Goal: Task Accomplishment & Management: Manage account settings

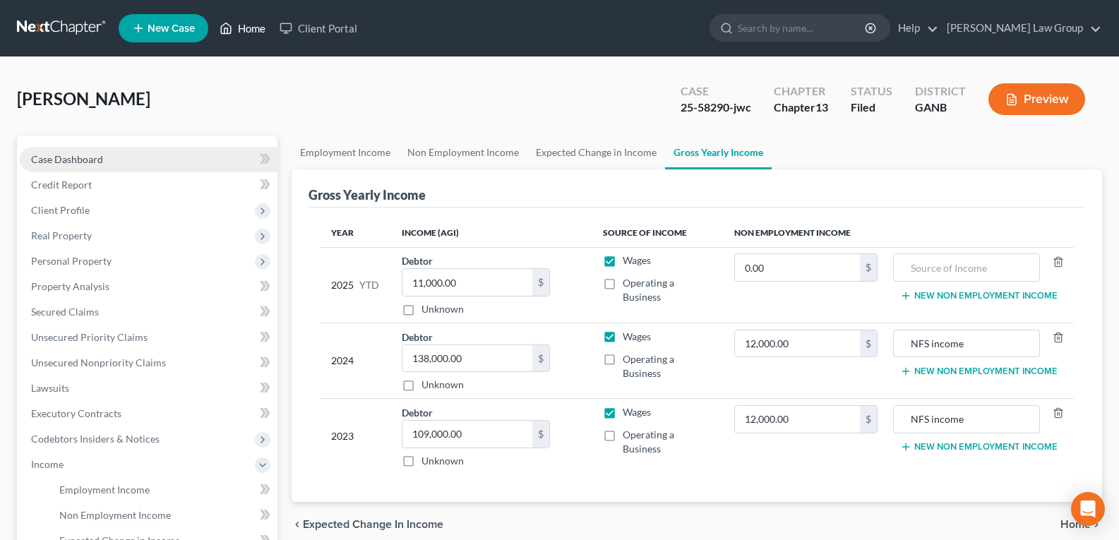
click at [231, 28] on icon at bounding box center [226, 28] width 13 height 17
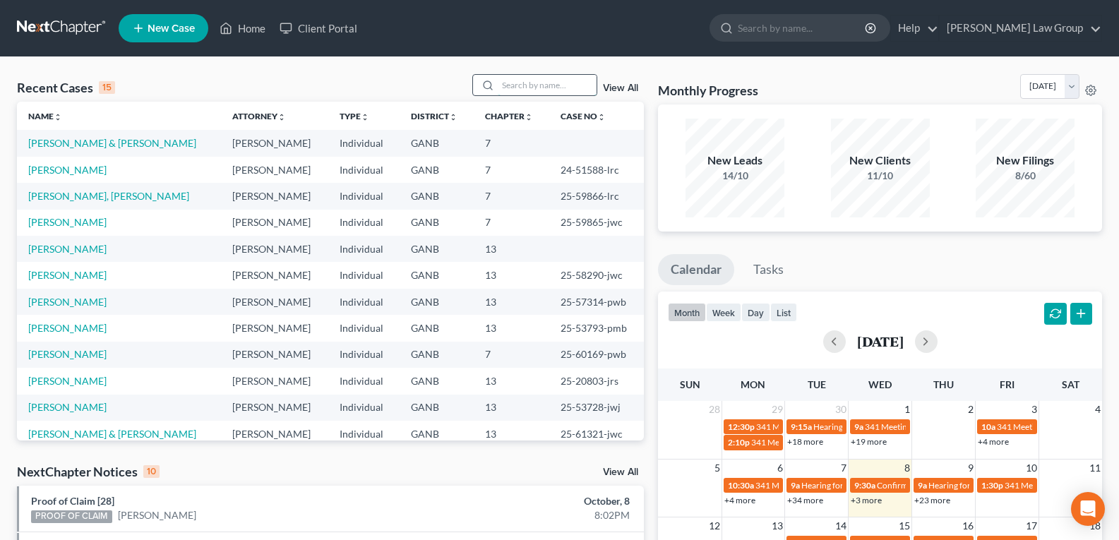
click at [532, 83] on input "search" at bounding box center [547, 85] width 99 height 20
type input "h"
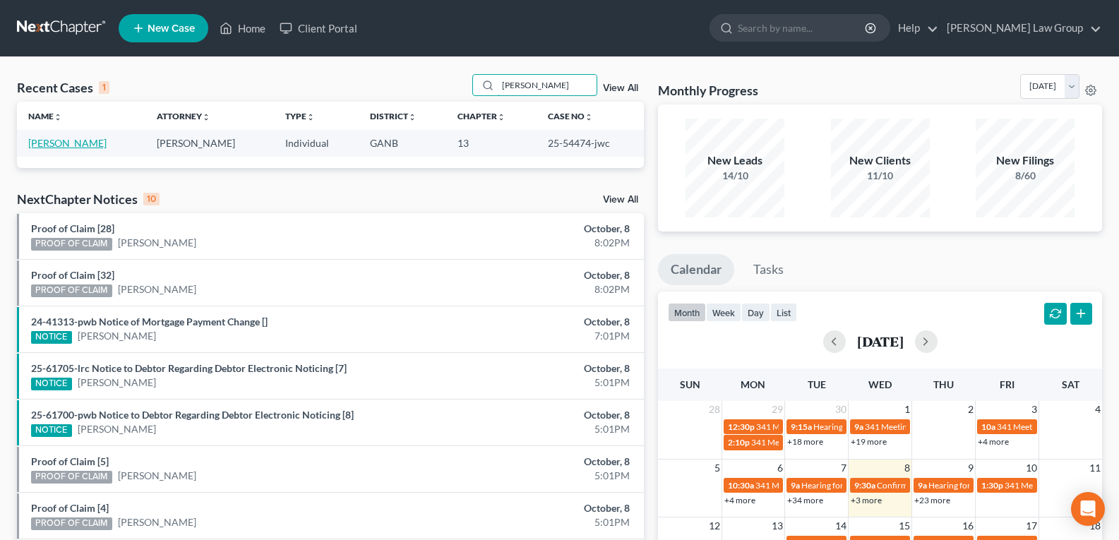
type input "perkins"
click at [58, 141] on link "Perkins, Haskell" at bounding box center [67, 143] width 78 height 12
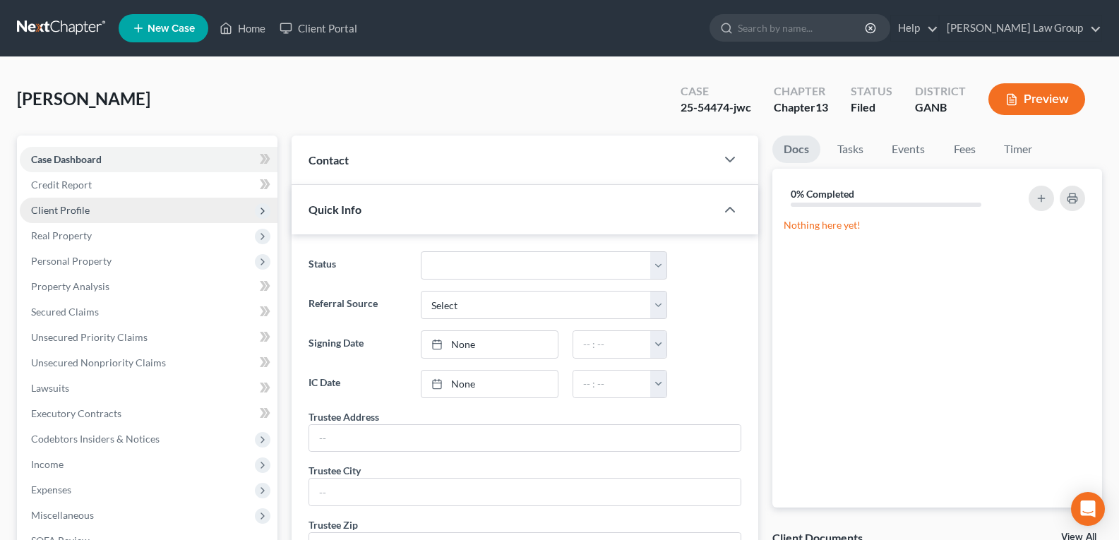
click at [78, 207] on span "Client Profile" at bounding box center [60, 210] width 59 height 12
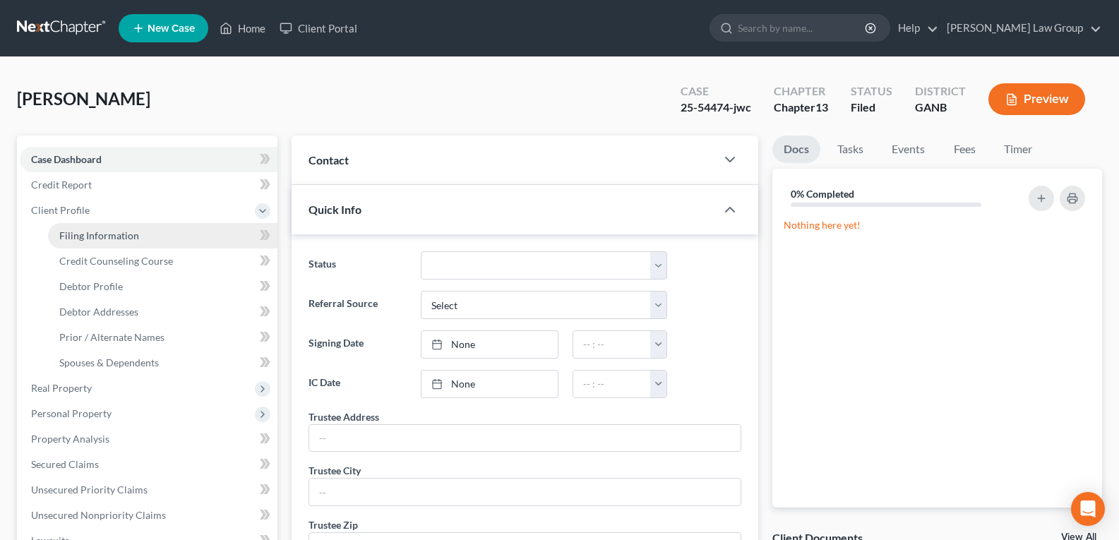
click at [81, 237] on span "Filing Information" at bounding box center [99, 235] width 80 height 12
select select "1"
select select "0"
select select "3"
select select "10"
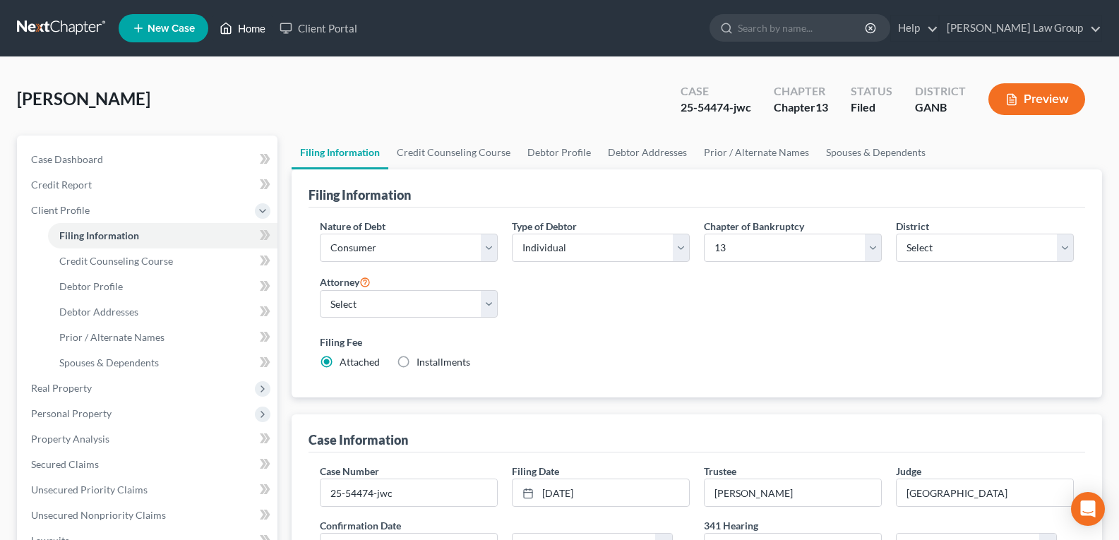
click at [237, 32] on link "Home" at bounding box center [243, 28] width 60 height 25
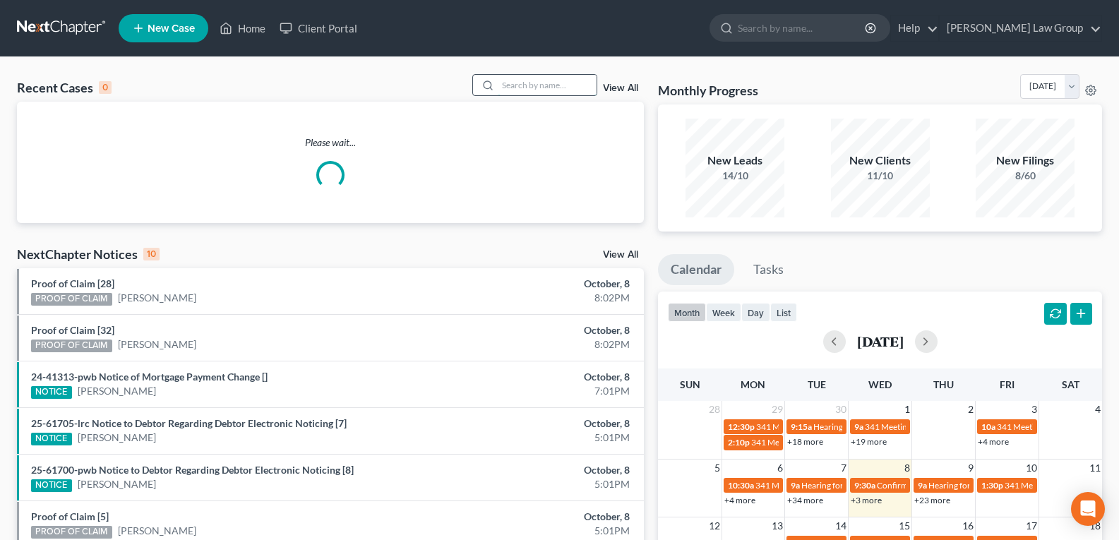
click at [513, 81] on input "search" at bounding box center [547, 85] width 99 height 20
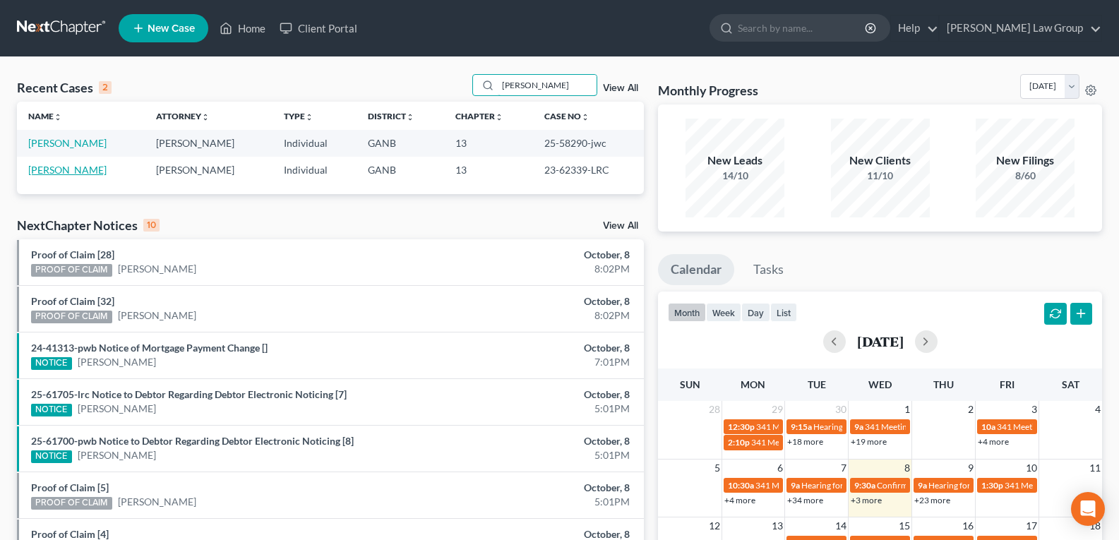
type input "Cassandra"
click at [62, 173] on link "Jackson-Johnson, Cassandra" at bounding box center [67, 170] width 78 height 12
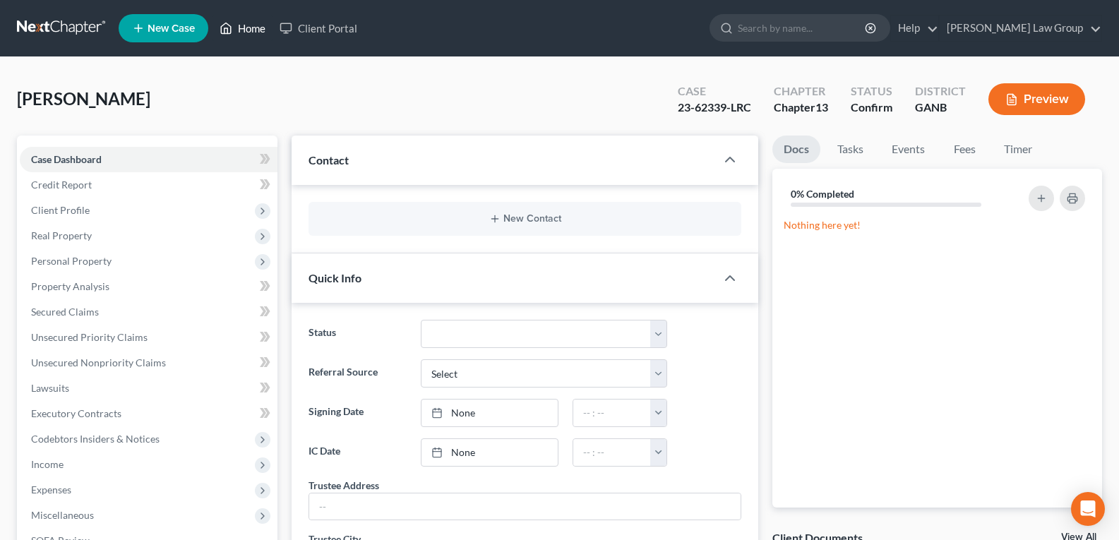
click at [243, 24] on link "Home" at bounding box center [243, 28] width 60 height 25
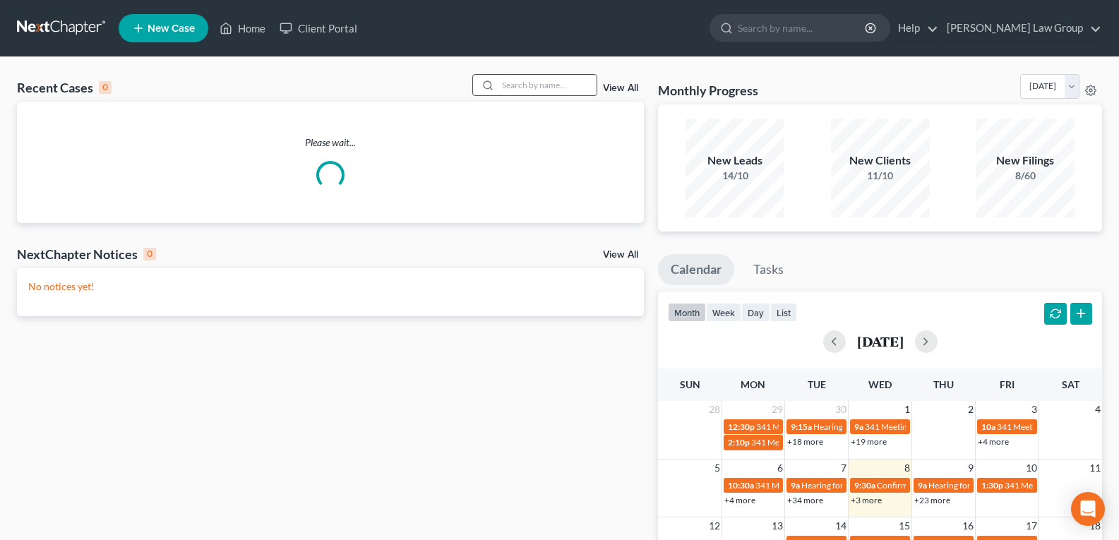
click at [539, 87] on input "search" at bounding box center [547, 85] width 99 height 20
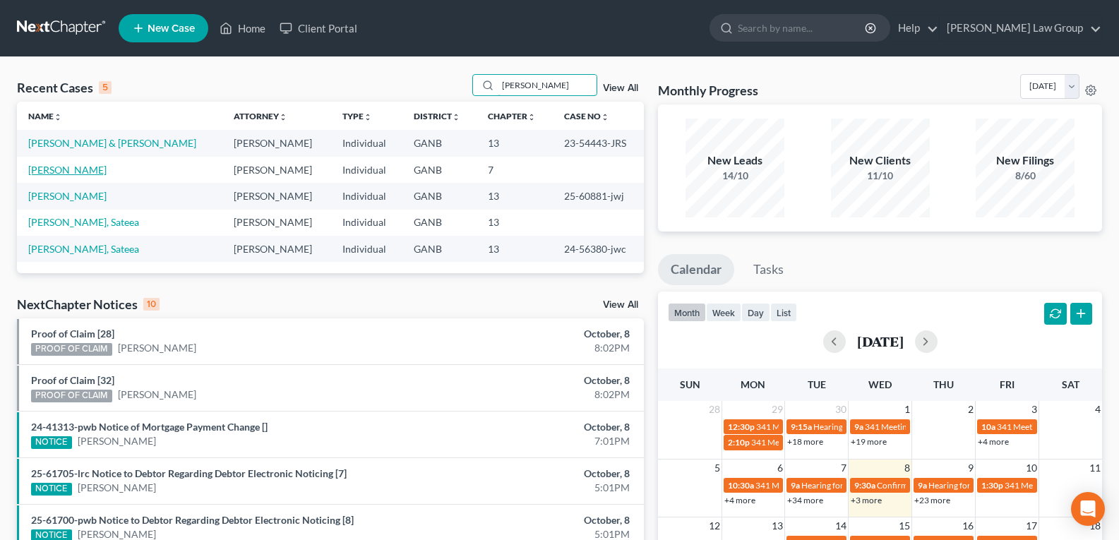
type input "Bryan"
click at [62, 170] on link "Guerrero, Bryan" at bounding box center [67, 170] width 78 height 12
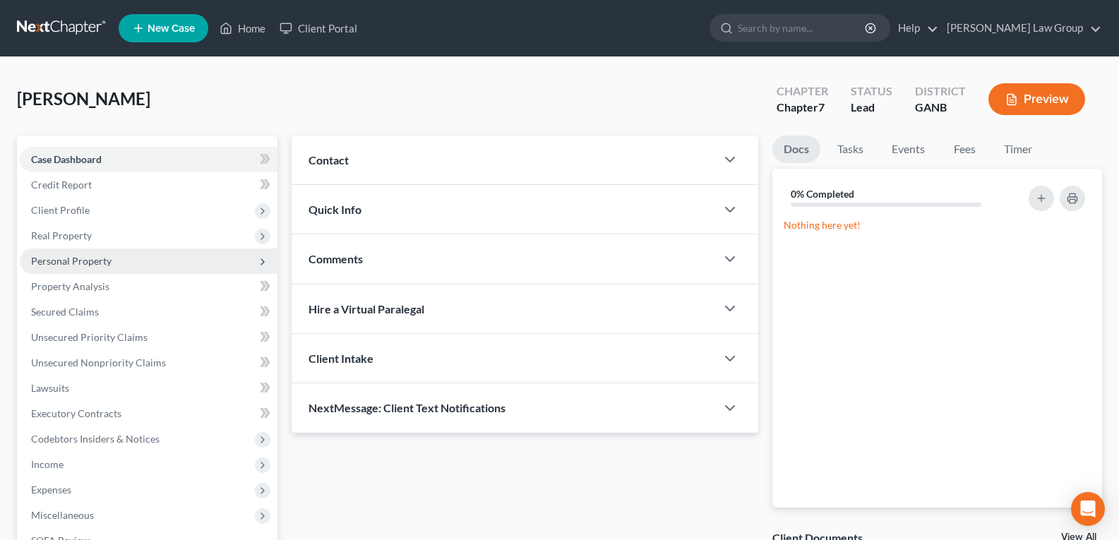
click at [59, 266] on span "Personal Property" at bounding box center [71, 261] width 80 height 12
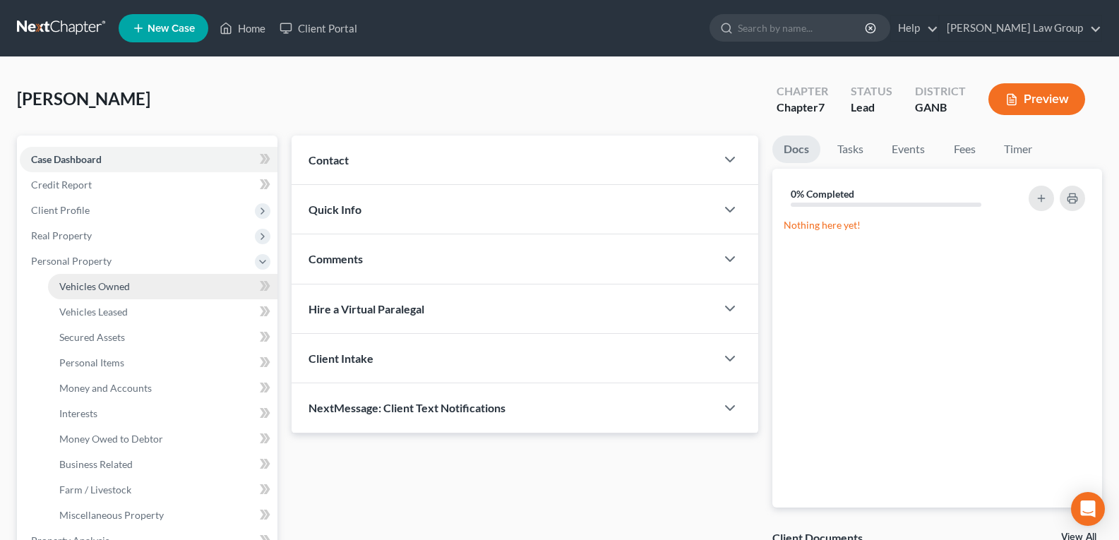
click at [85, 283] on span "Vehicles Owned" at bounding box center [94, 286] width 71 height 12
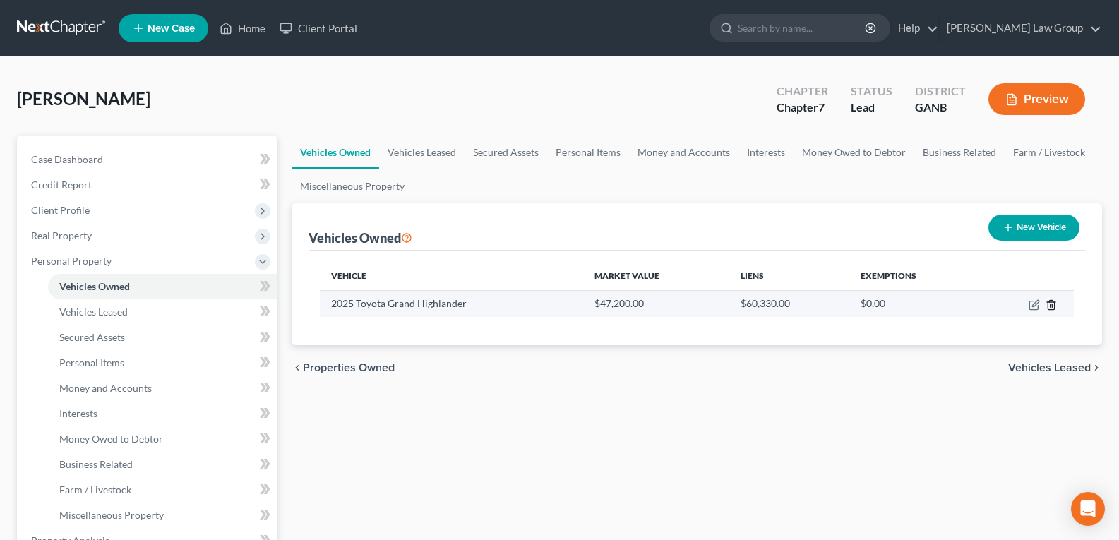
click at [1046, 302] on icon "button" at bounding box center [1051, 304] width 11 height 11
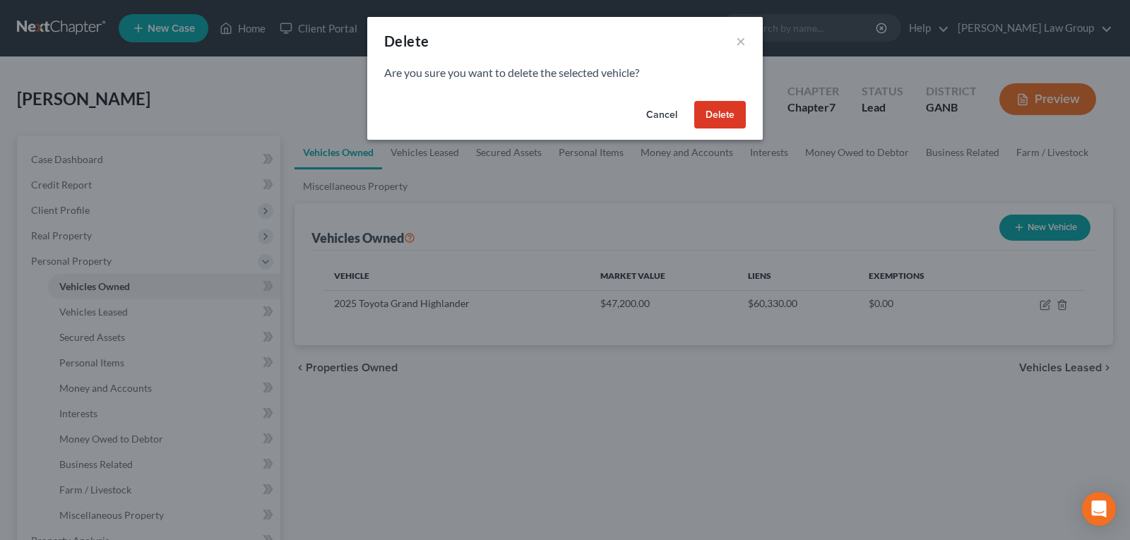
click at [666, 116] on button "Cancel" at bounding box center [662, 115] width 54 height 28
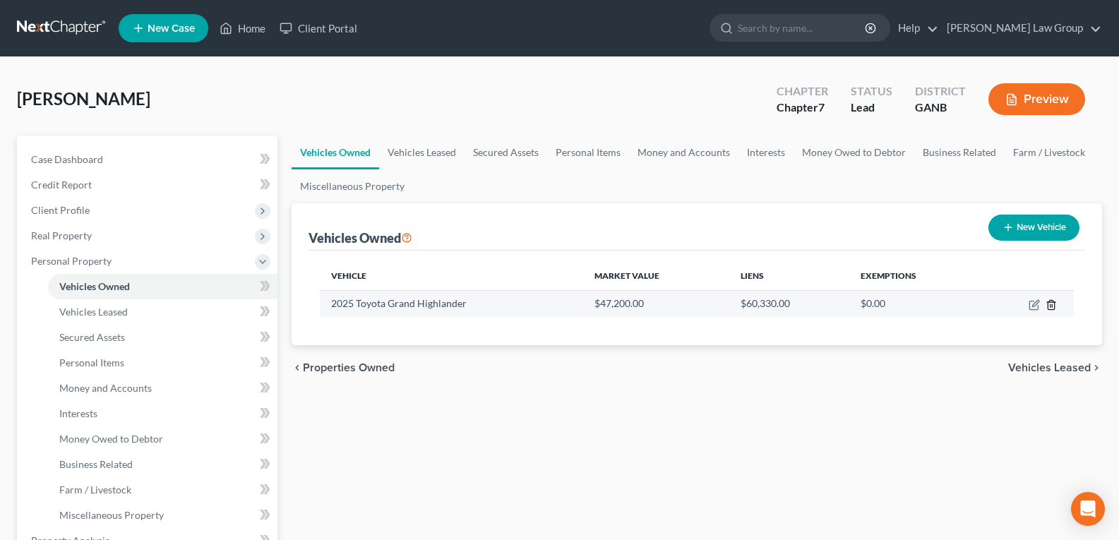
click at [1048, 304] on icon "button" at bounding box center [1051, 304] width 6 height 9
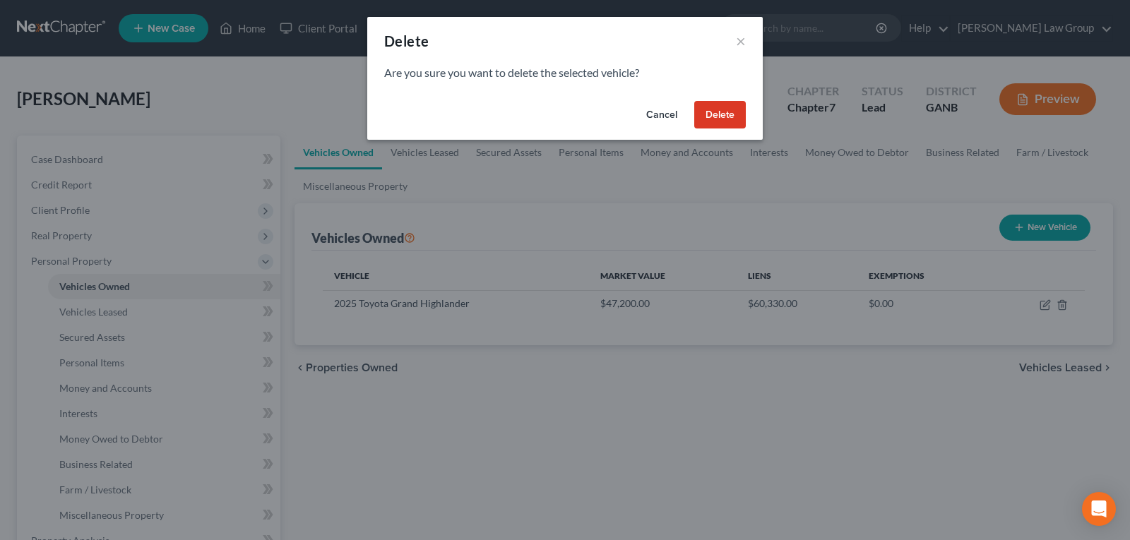
click at [715, 114] on button "Delete" at bounding box center [720, 115] width 52 height 28
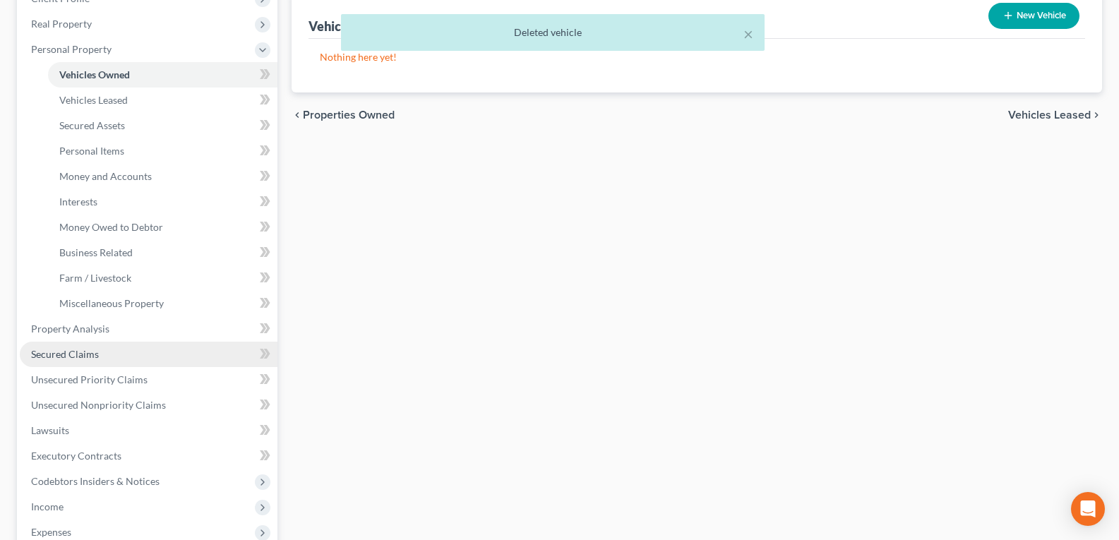
click at [86, 354] on span "Secured Claims" at bounding box center [65, 354] width 68 height 12
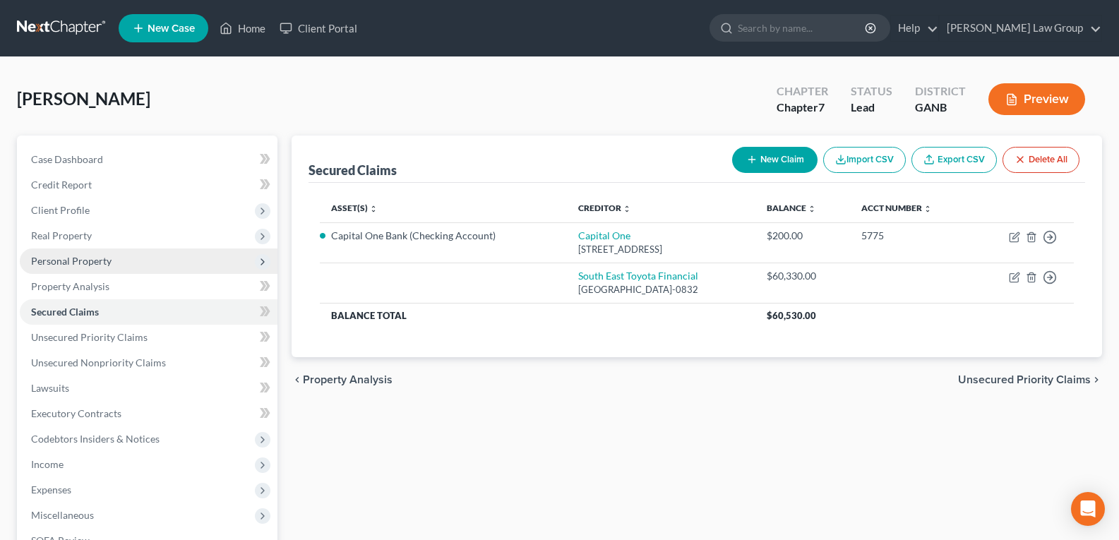
click at [71, 262] on span "Personal Property" at bounding box center [71, 261] width 80 height 12
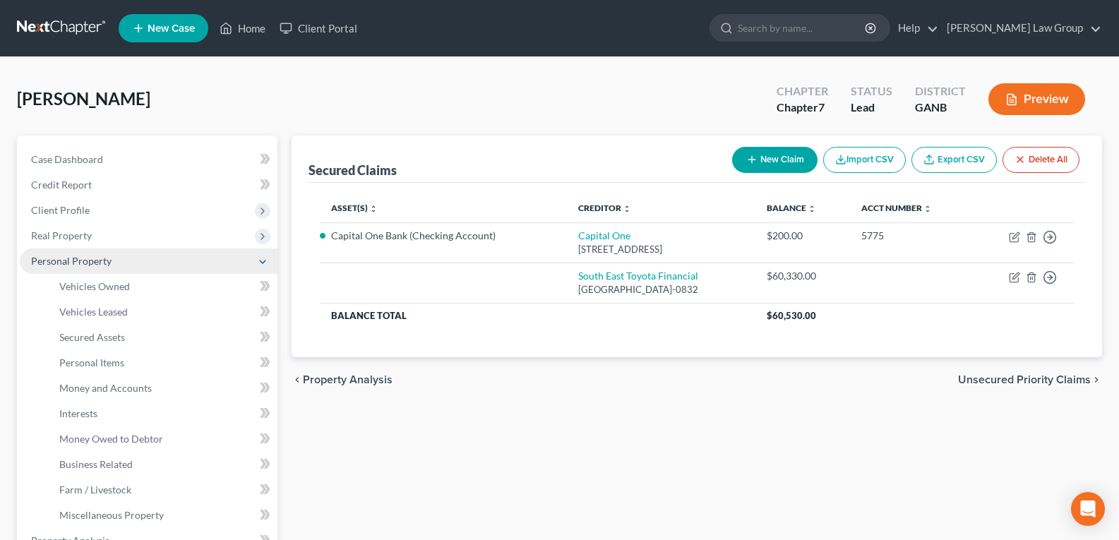
click at [71, 262] on span "Personal Property" at bounding box center [71, 261] width 80 height 12
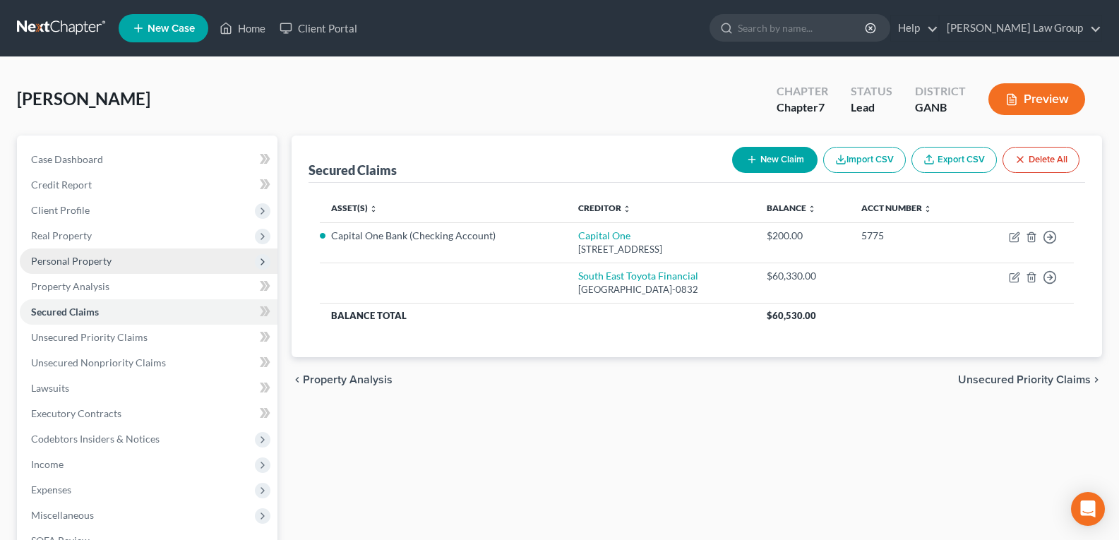
click at [59, 265] on span "Personal Property" at bounding box center [71, 261] width 80 height 12
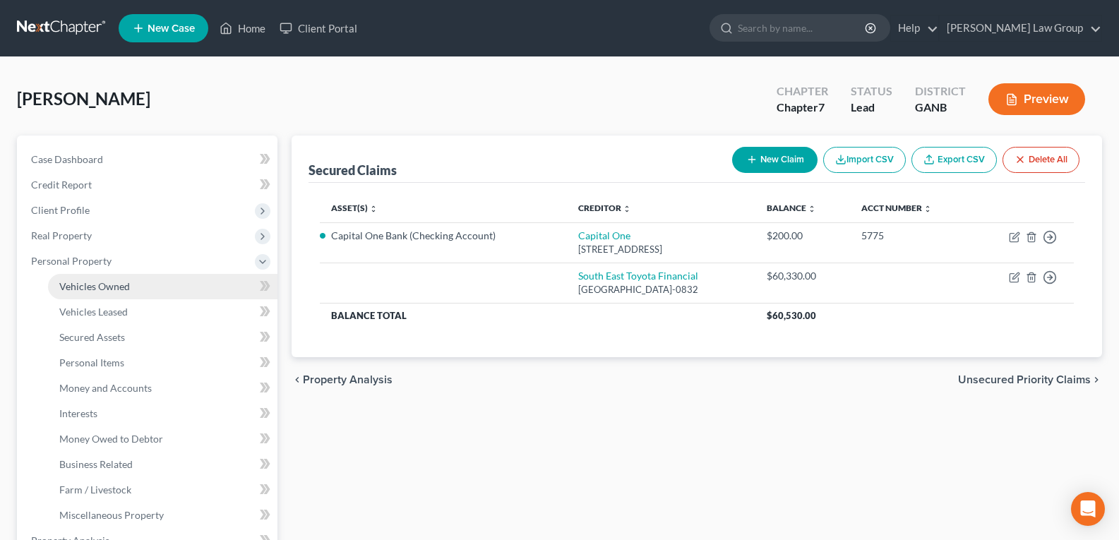
click at [95, 289] on span "Vehicles Owned" at bounding box center [94, 286] width 71 height 12
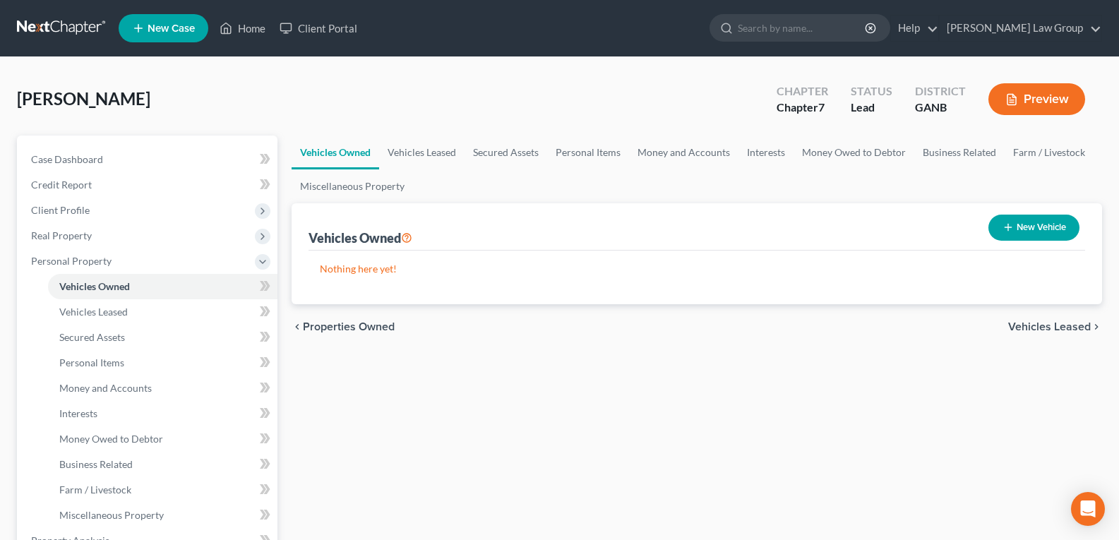
click at [1017, 231] on button "New Vehicle" at bounding box center [1033, 228] width 91 height 26
select select "0"
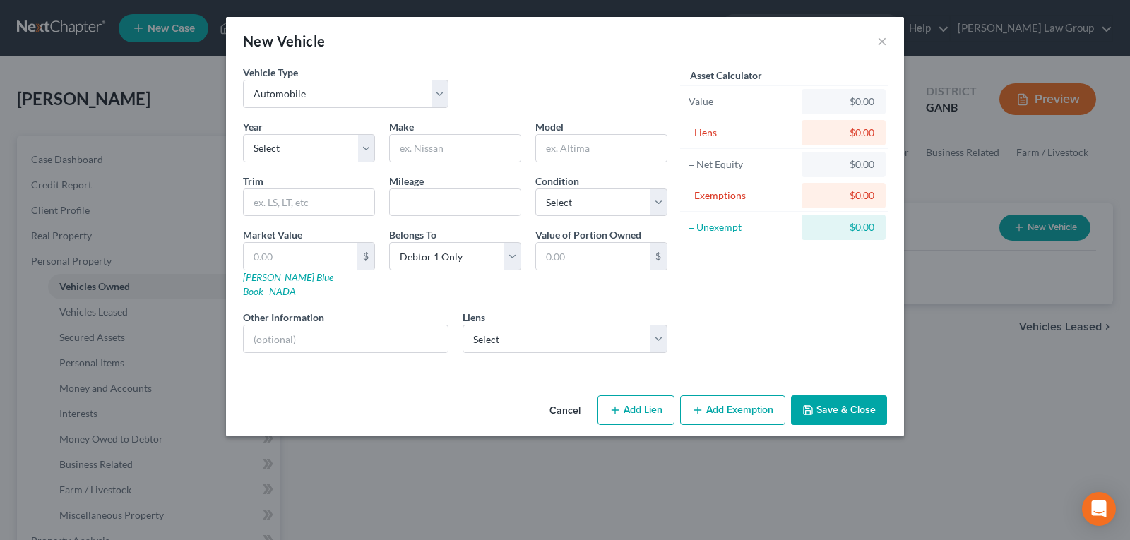
click at [318, 128] on div "Year Select 2026 2025 2024 2023 2022 2021 2020 2019 2018 2017 2016 2015 2014 20…" at bounding box center [309, 140] width 146 height 43
click at [319, 155] on select "Select 2026 2025 2024 2023 2022 2021 2020 2019 2018 2017 2016 2015 2014 2013 20…" at bounding box center [309, 148] width 132 height 28
select select "1"
click at [243, 134] on select "Select 2026 2025 2024 2023 2022 2021 2020 2019 2018 2017 2016 2015 2014 2013 20…" at bounding box center [309, 148] width 132 height 28
click at [442, 145] on input "text" at bounding box center [455, 148] width 131 height 27
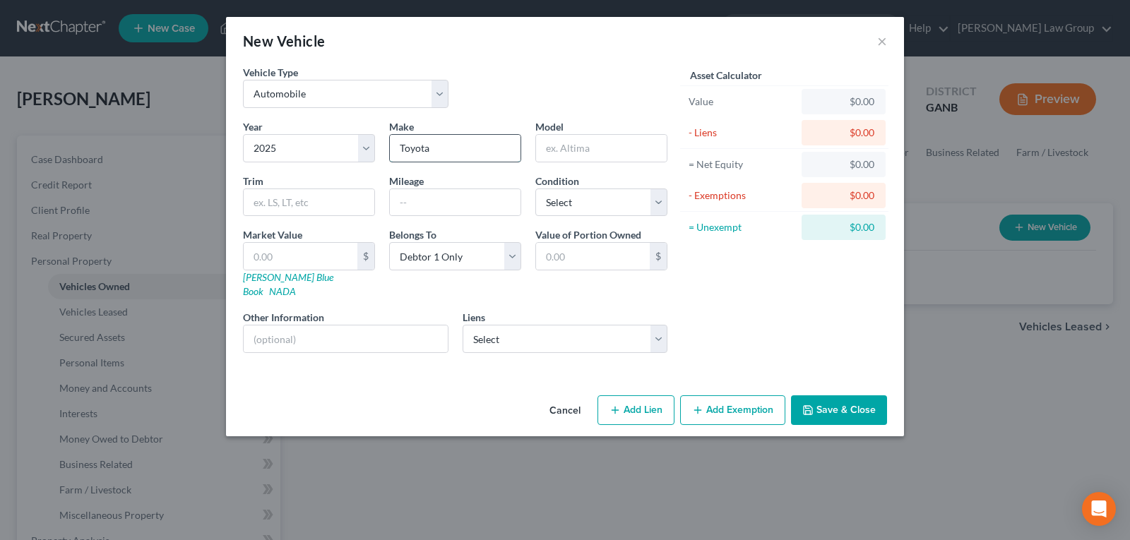
type input "Toyota"
type input "Grand Highlander"
click at [476, 210] on input "text" at bounding box center [455, 202] width 131 height 27
type input "7780"
click at [296, 285] on link "NADA" at bounding box center [282, 291] width 27 height 12
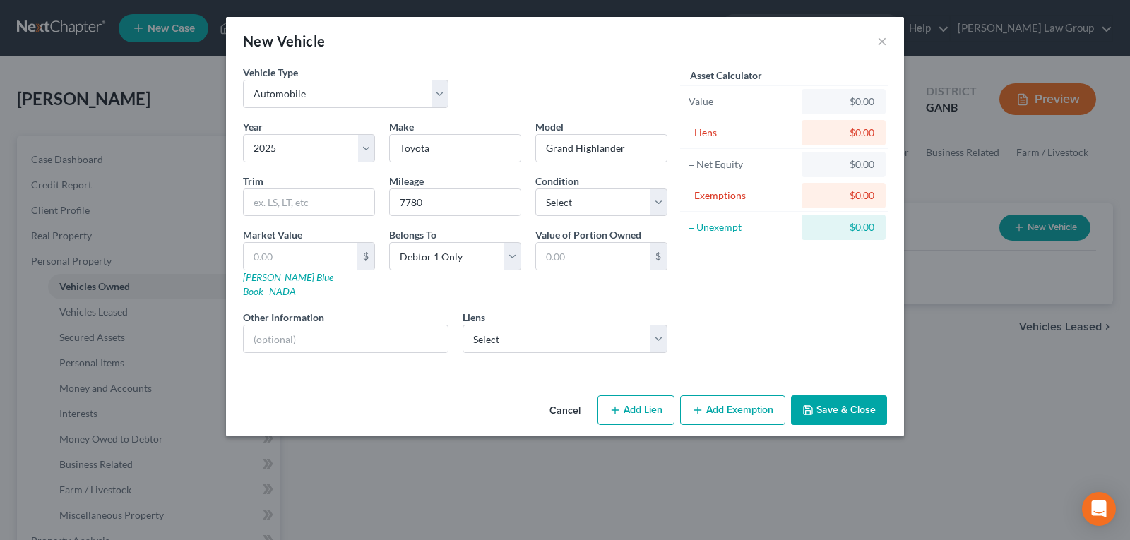
click at [296, 285] on link "NADA" at bounding box center [282, 291] width 27 height 12
click at [309, 253] on input "text" at bounding box center [301, 256] width 114 height 27
type input "5"
type input "5.00"
type input "55"
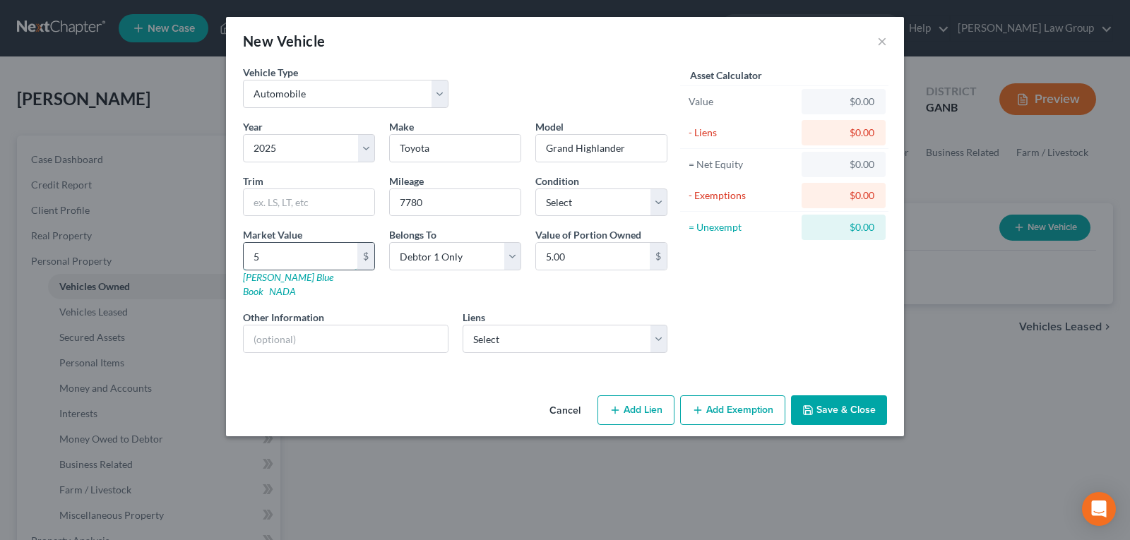
type input "55.00"
type input "557"
type input "557.00"
type input "5570"
type input "5,570.00"
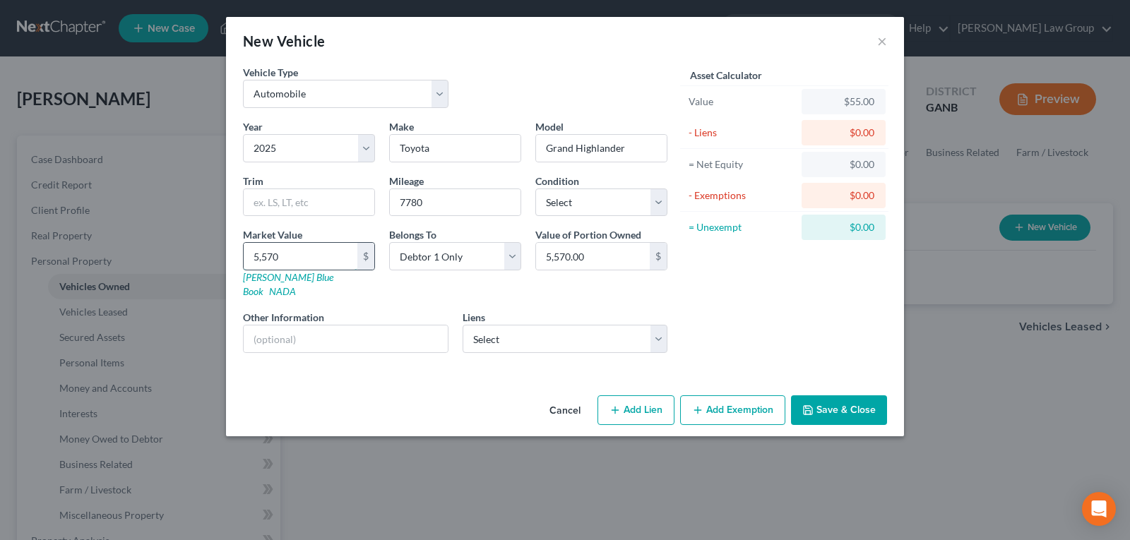
type input "5,5700"
type input "55,700.00"
click at [825, 397] on button "Save & Close" at bounding box center [839, 410] width 96 height 30
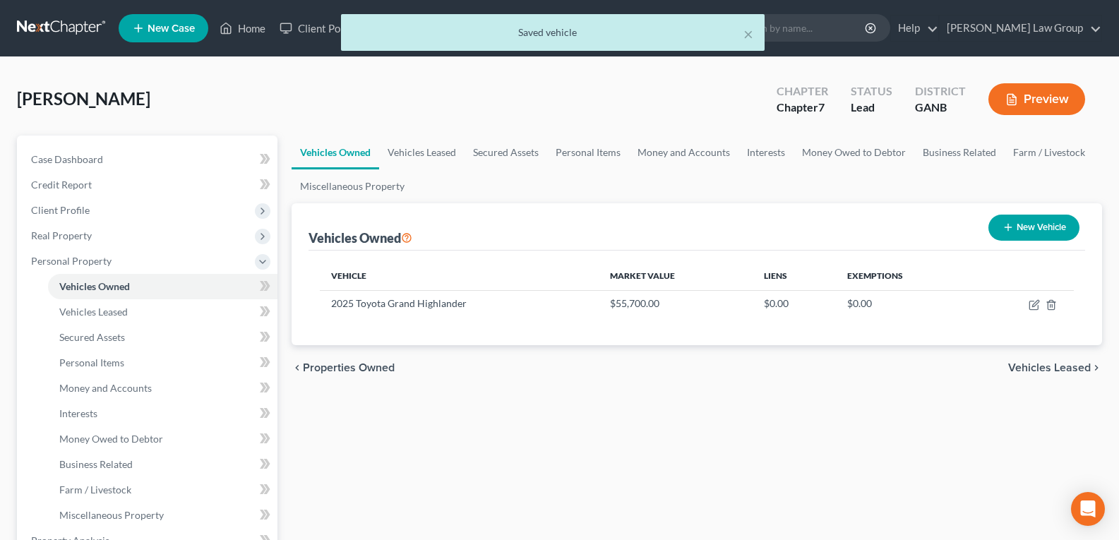
drag, startPoint x: 249, startPoint y: 23, endPoint x: 251, endPoint y: 51, distance: 27.7
click at [249, 23] on div "× Saved vehicle" at bounding box center [552, 36] width 1119 height 44
drag, startPoint x: 251, startPoint y: 25, endPoint x: 251, endPoint y: 2, distance: 23.3
click at [251, 23] on div "× Saved vehicle" at bounding box center [552, 36] width 1119 height 44
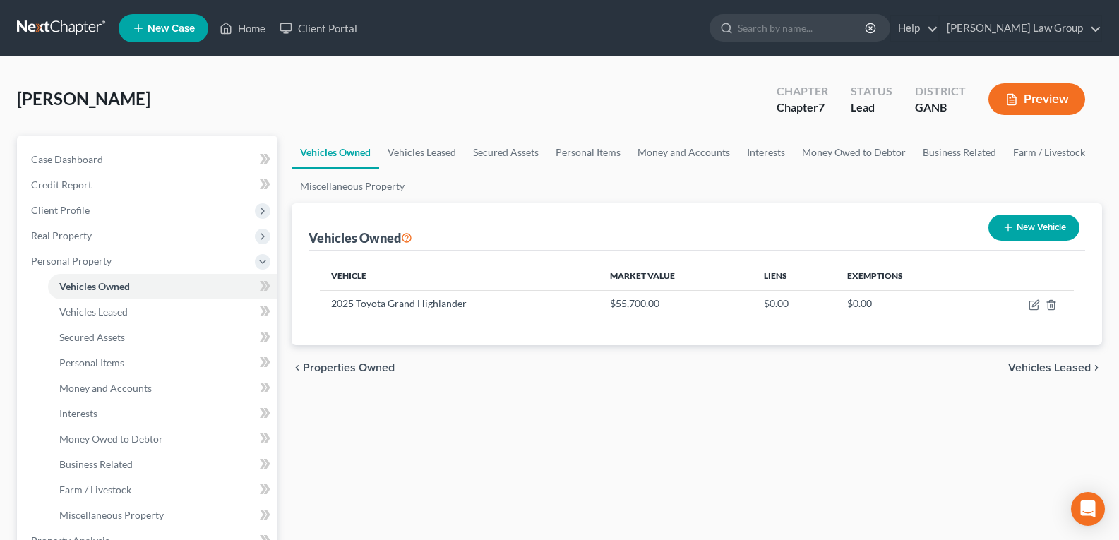
drag, startPoint x: 606, startPoint y: 401, endPoint x: 592, endPoint y: 407, distance: 14.6
click at [1020, 105] on button "Preview" at bounding box center [1036, 99] width 97 height 32
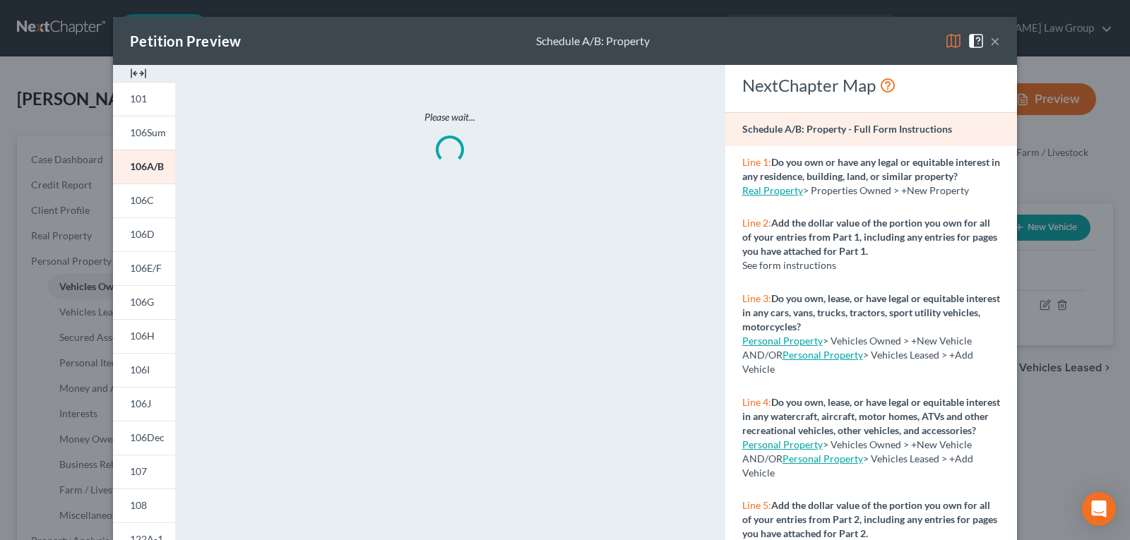
click at [133, 78] on img at bounding box center [138, 73] width 17 height 17
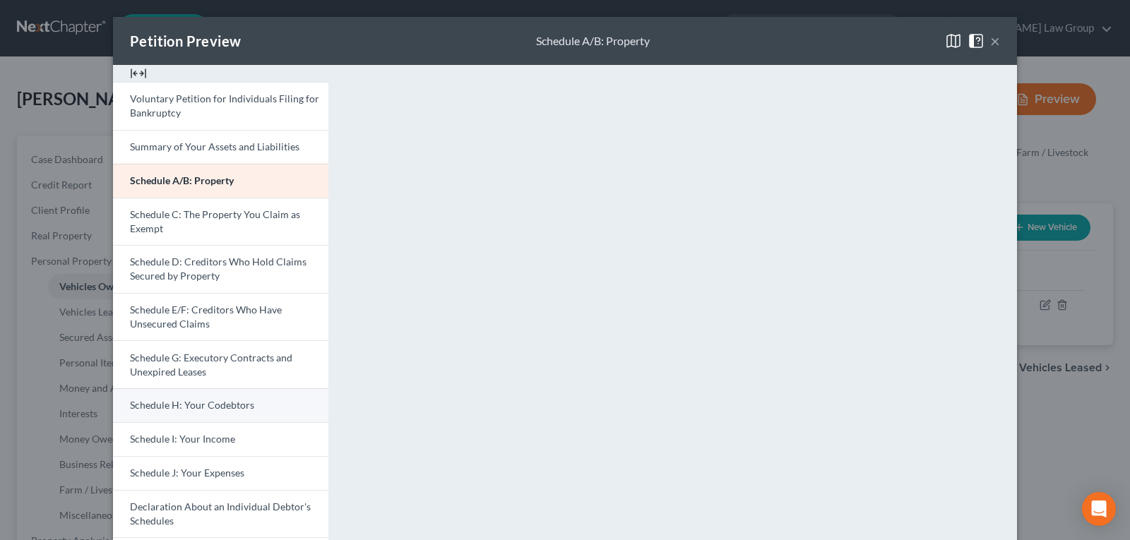
click at [198, 407] on span "Schedule H: Your Codebtors" at bounding box center [192, 405] width 124 height 12
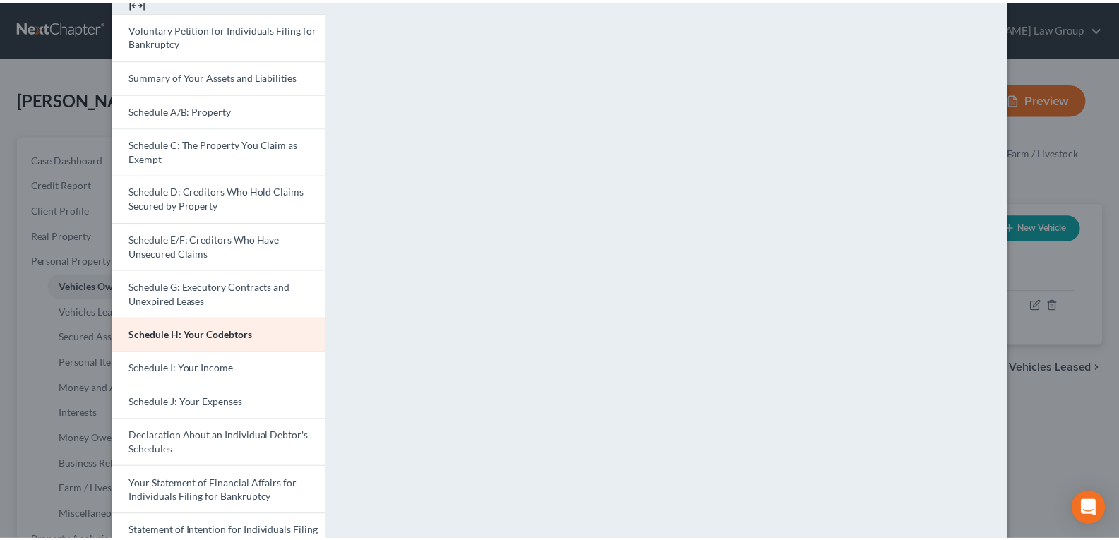
scroll to position [212, 0]
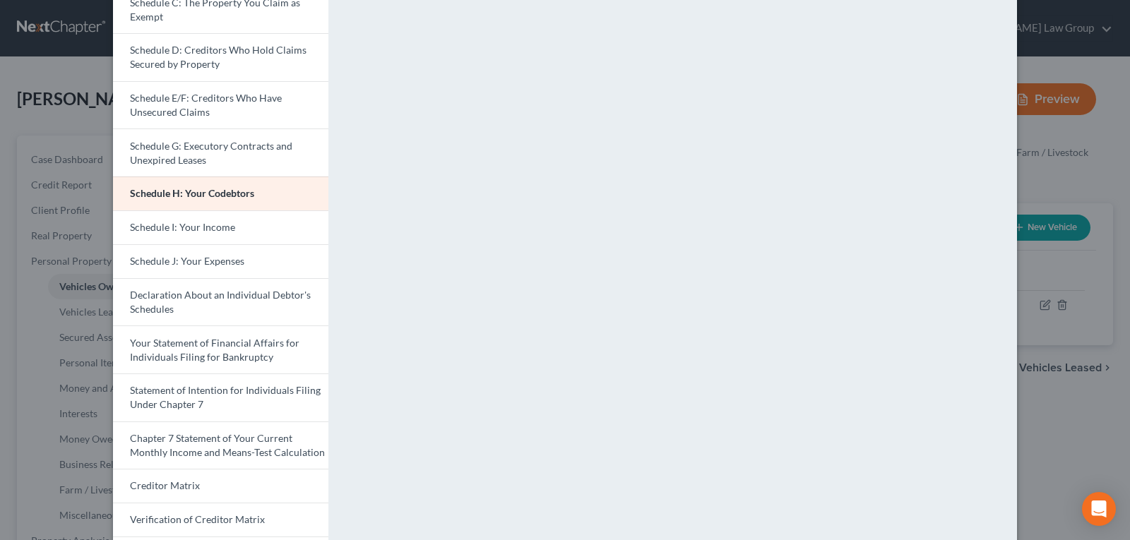
click at [1039, 396] on div "Petition Preview Schedule H: Your Codebtors × Voluntary Petition for Individual…" at bounding box center [565, 270] width 1130 height 540
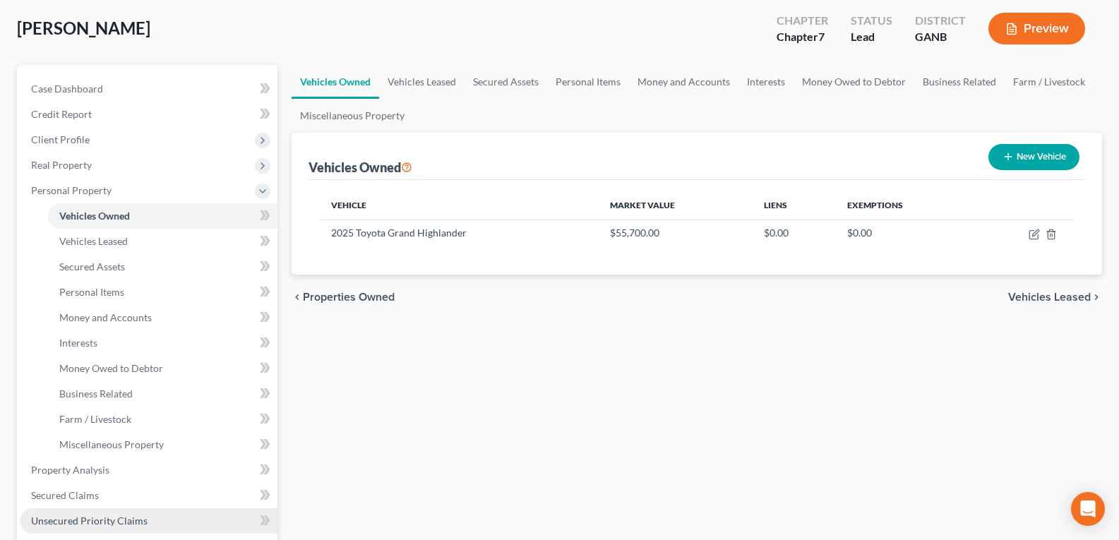
scroll to position [282, 0]
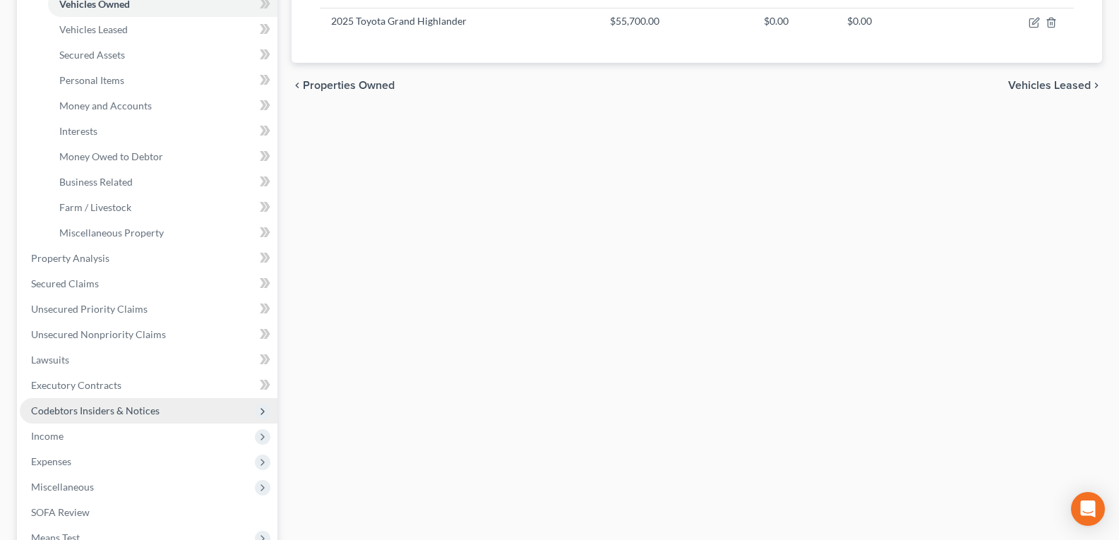
click at [109, 409] on span "Codebtors Insiders & Notices" at bounding box center [95, 411] width 128 height 12
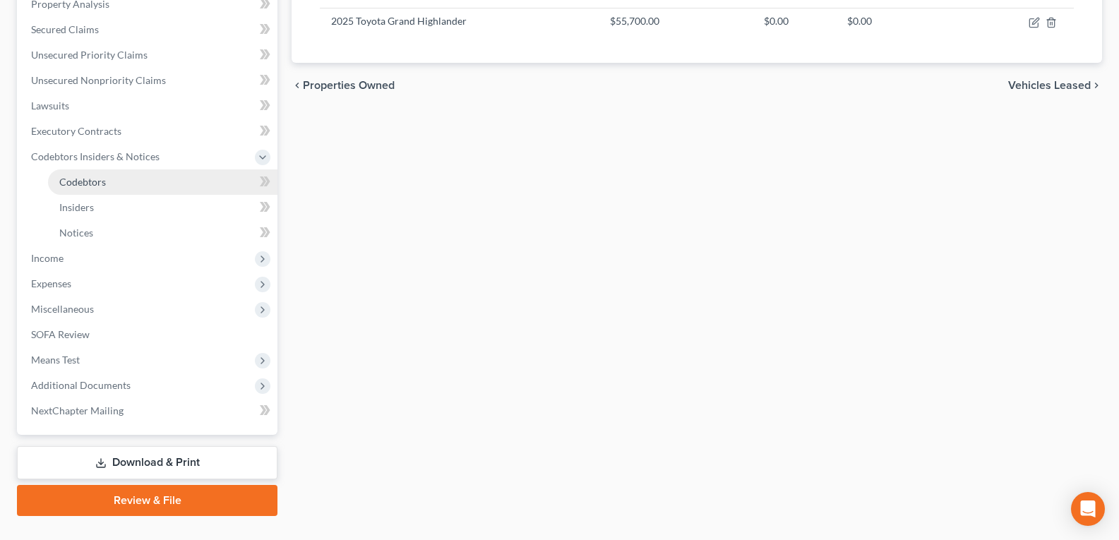
click at [144, 189] on link "Codebtors" at bounding box center [162, 181] width 229 height 25
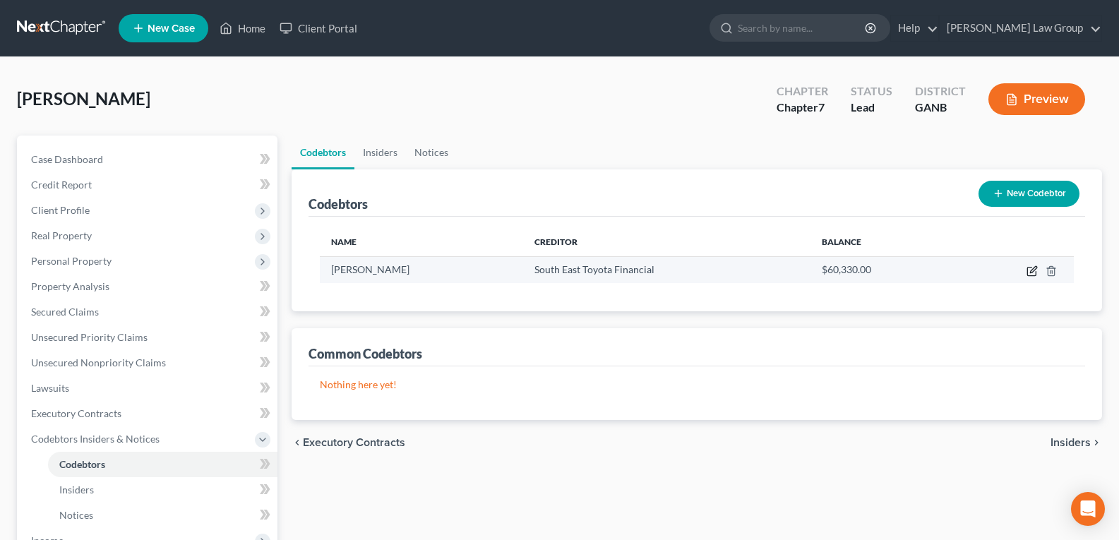
click at [1030, 271] on icon "button" at bounding box center [1032, 270] width 11 height 11
select select "10"
select select "24"
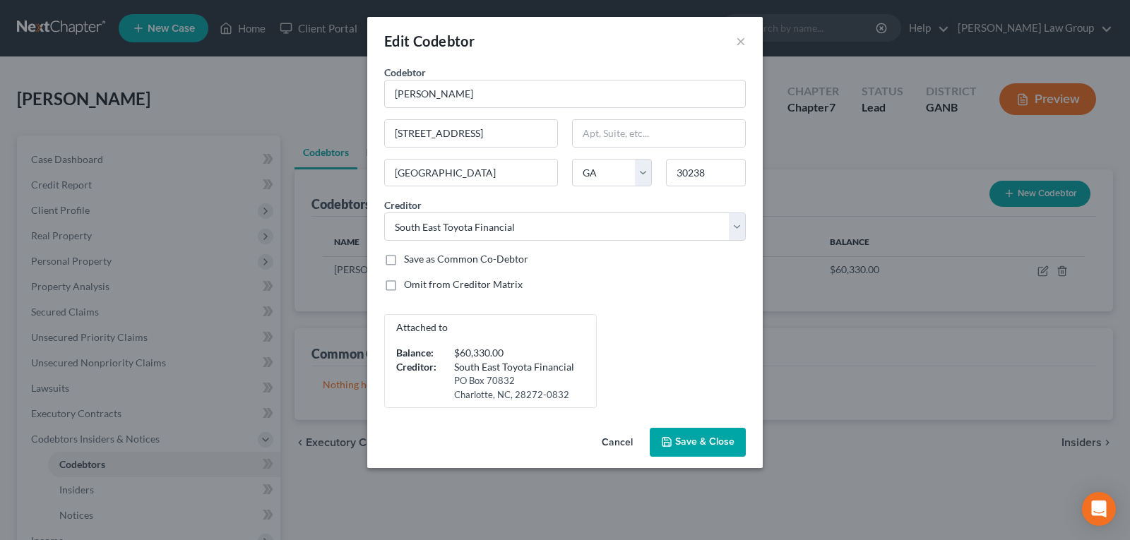
click at [615, 443] on button "Cancel" at bounding box center [617, 443] width 54 height 28
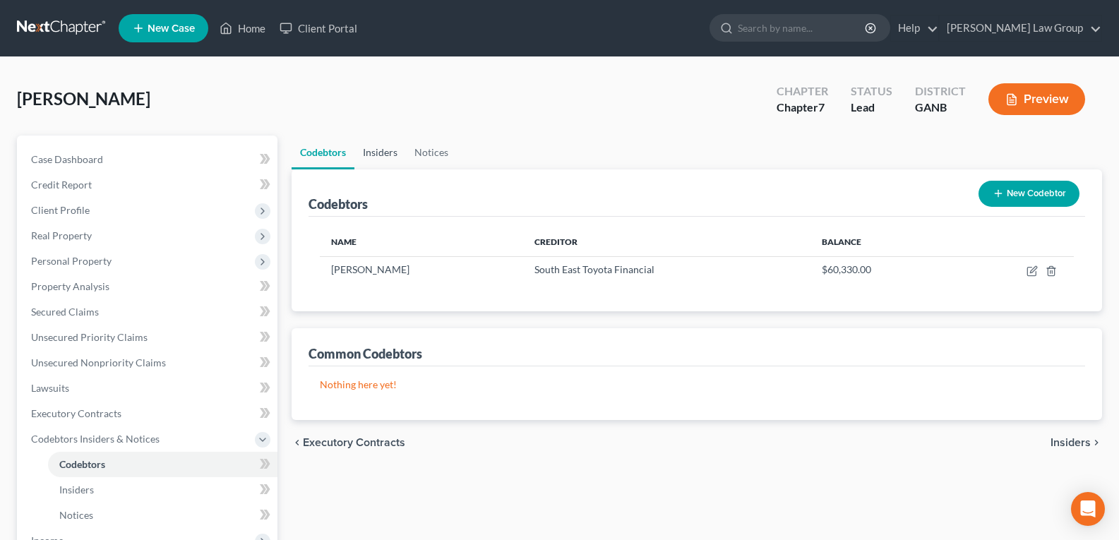
click at [369, 149] on link "Insiders" at bounding box center [380, 153] width 52 height 34
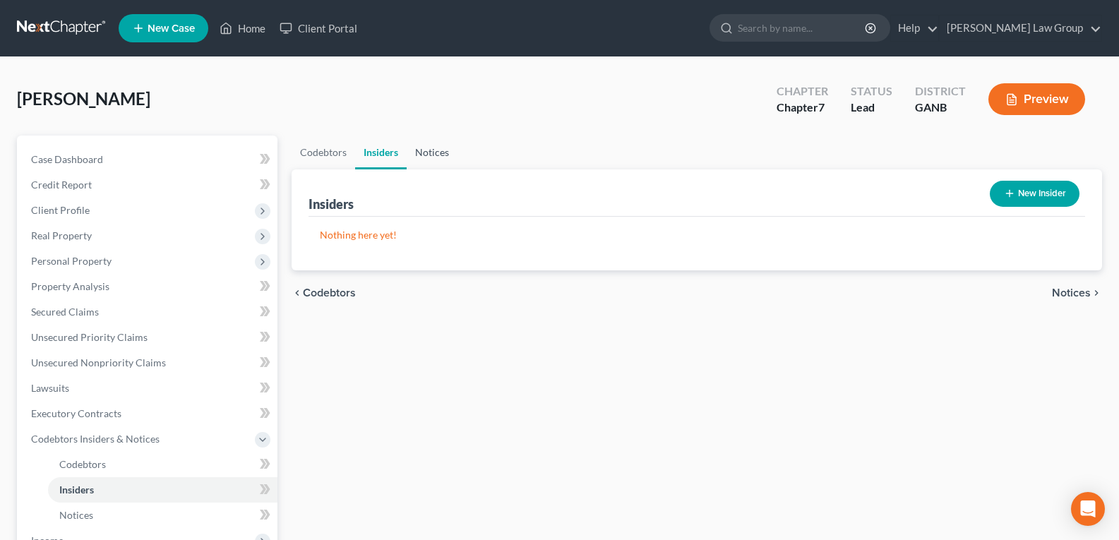
click at [429, 152] on link "Notices" at bounding box center [432, 153] width 51 height 34
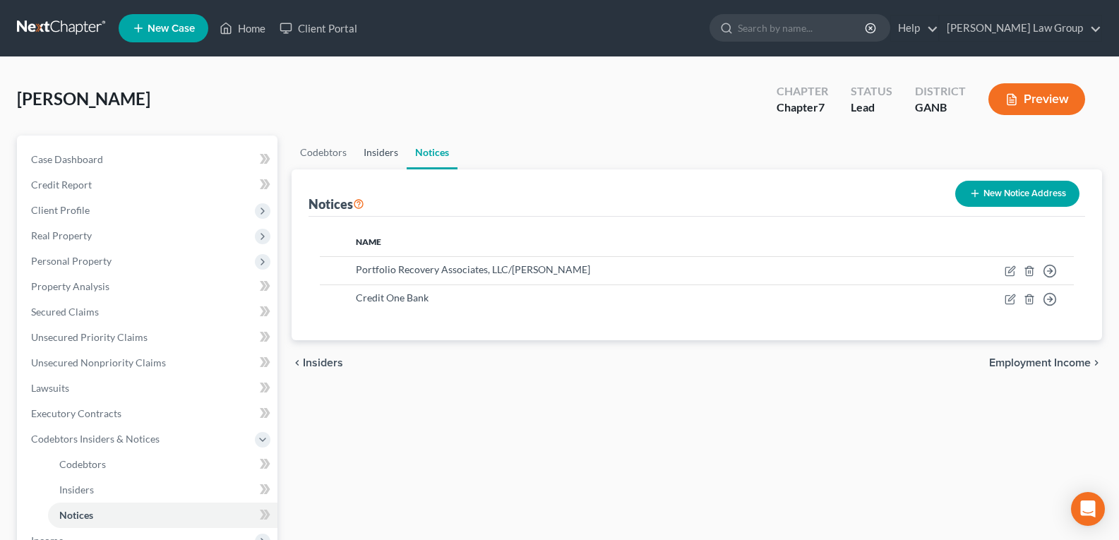
click at [376, 162] on link "Insiders" at bounding box center [381, 153] width 52 height 34
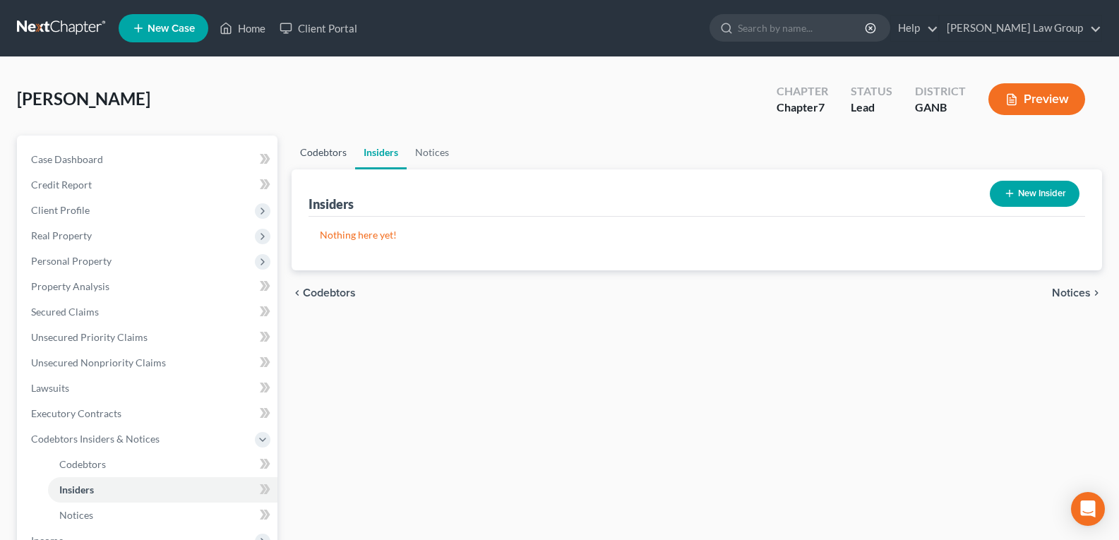
click at [327, 150] on link "Codebtors" at bounding box center [324, 153] width 64 height 34
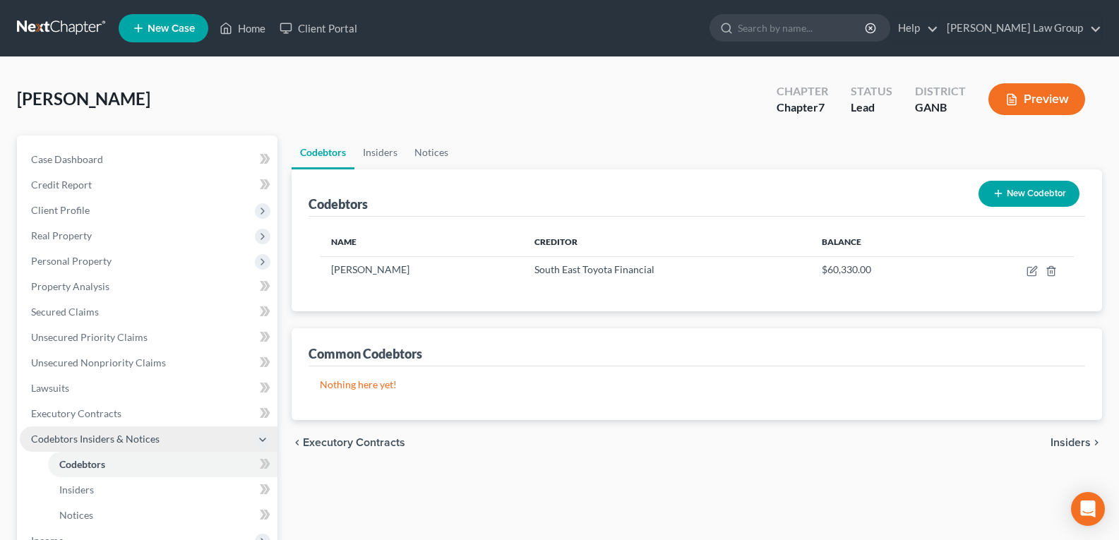
scroll to position [71, 0]
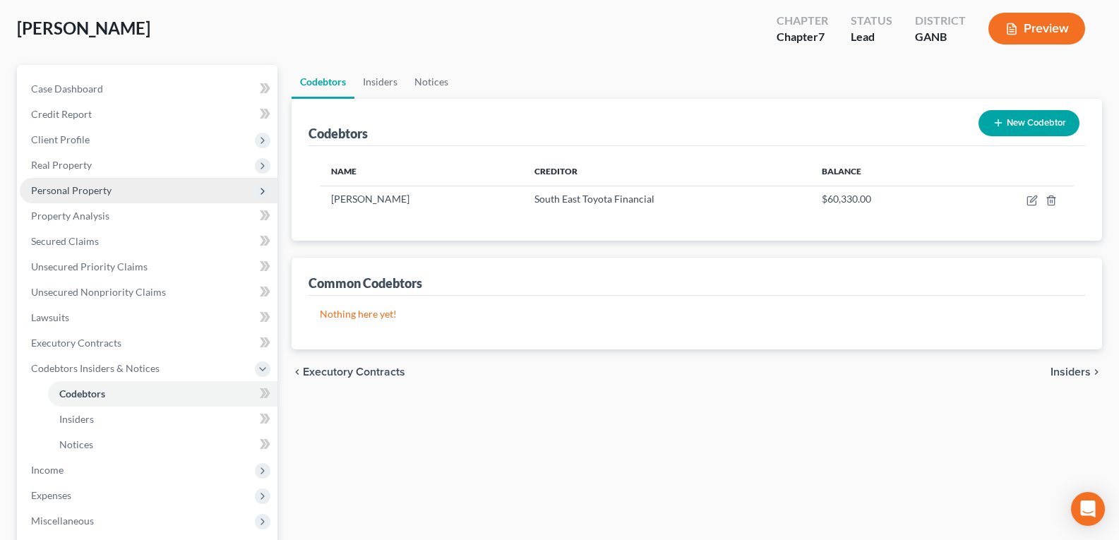
click at [91, 189] on span "Personal Property" at bounding box center [71, 190] width 80 height 12
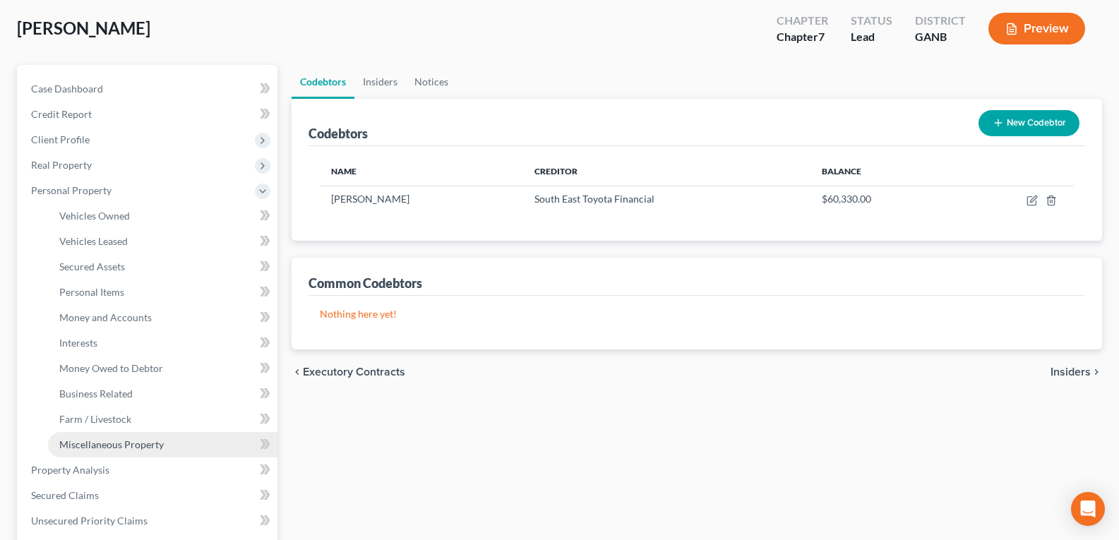
click at [150, 446] on span "Miscellaneous Property" at bounding box center [111, 444] width 104 height 12
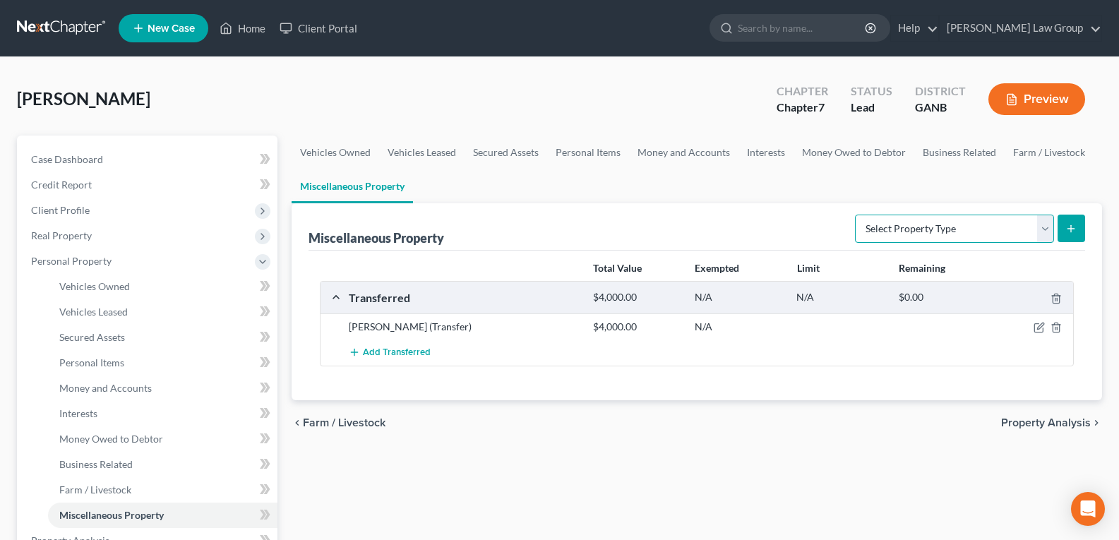
click at [919, 225] on select "Select Property Type Assigned for Creditor Benefit Within 1 Year Holding for An…" at bounding box center [954, 229] width 199 height 28
click at [488, 152] on link "Secured Assets" at bounding box center [506, 153] width 83 height 34
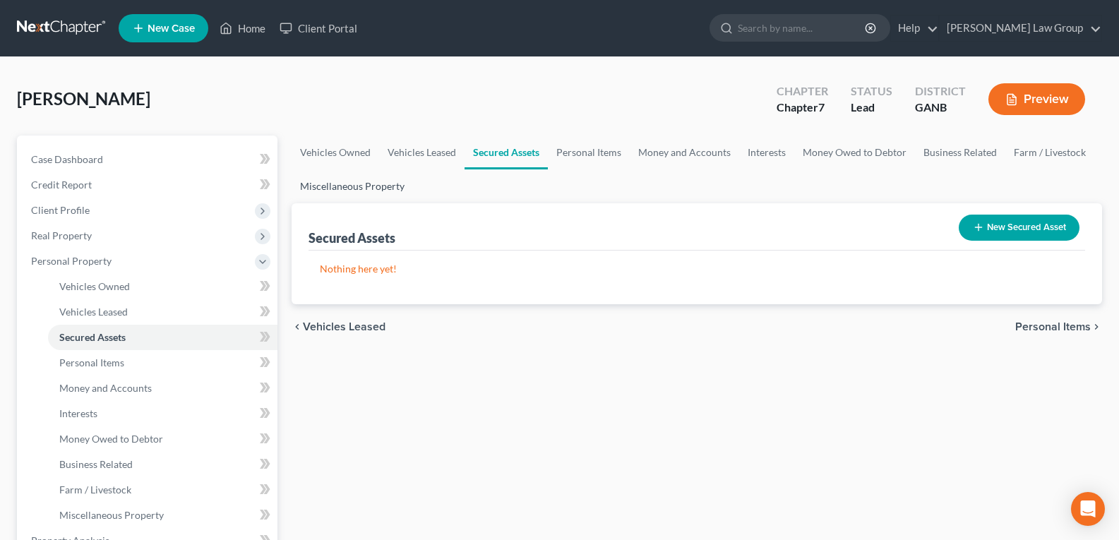
click at [376, 189] on link "Miscellaneous Property" at bounding box center [352, 186] width 121 height 34
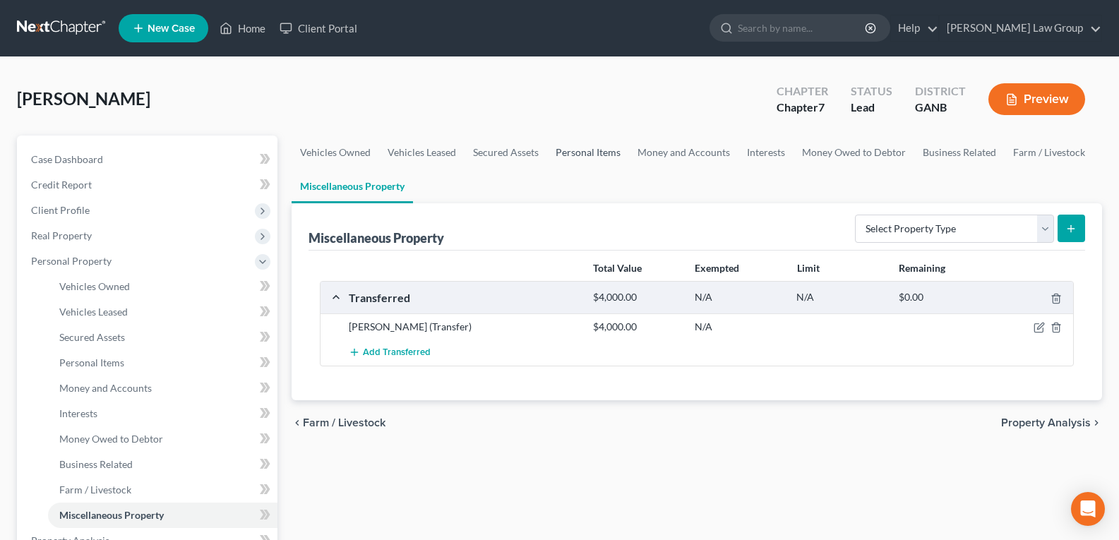
click at [600, 155] on link "Personal Items" at bounding box center [588, 153] width 82 height 34
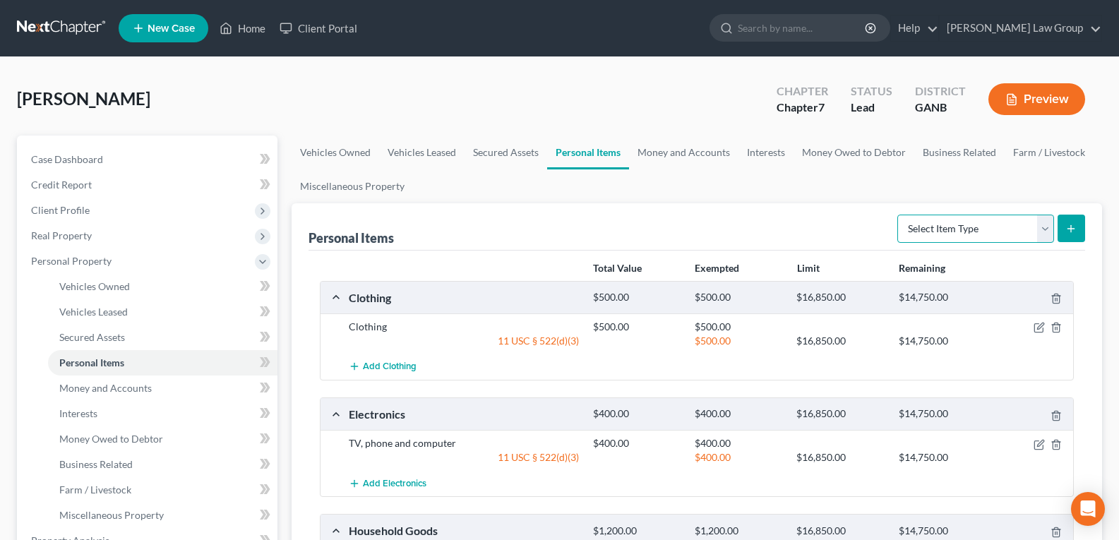
click at [1037, 224] on select "Select Item Type Clothing Collectibles Of Value Electronics Firearms Household …" at bounding box center [975, 229] width 157 height 28
click at [1002, 229] on select "Select Item Type Clothing Collectibles Of Value Electronics Firearms Household …" at bounding box center [975, 229] width 157 height 28
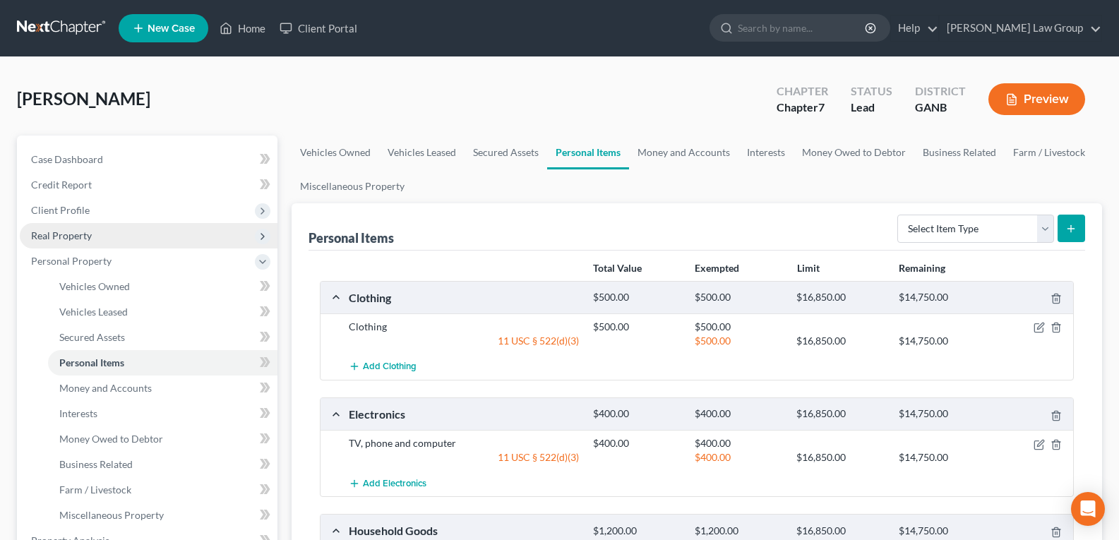
click at [95, 246] on span "Real Property" at bounding box center [149, 235] width 258 height 25
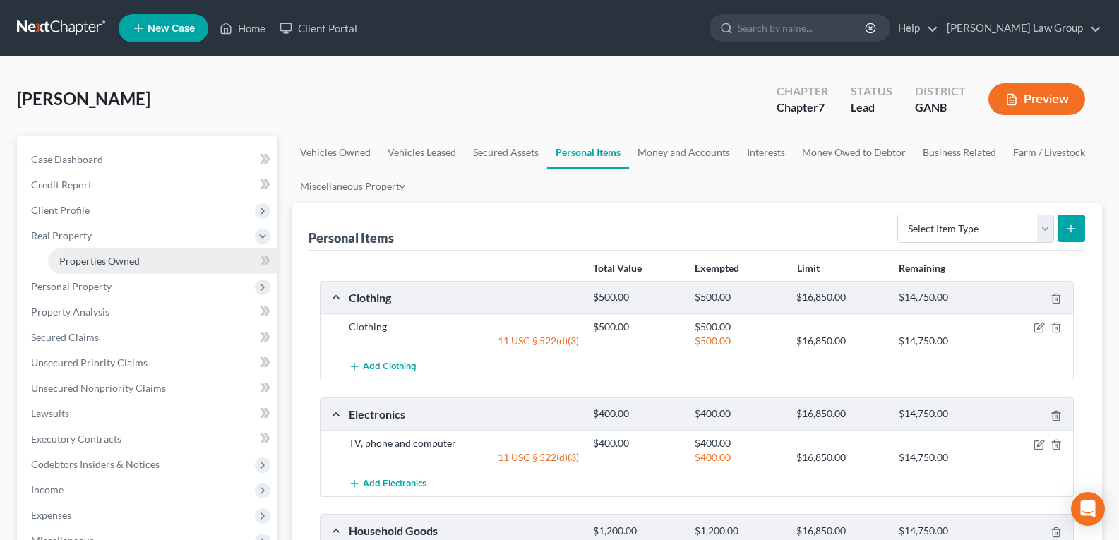
click at [92, 259] on span "Properties Owned" at bounding box center [99, 261] width 80 height 12
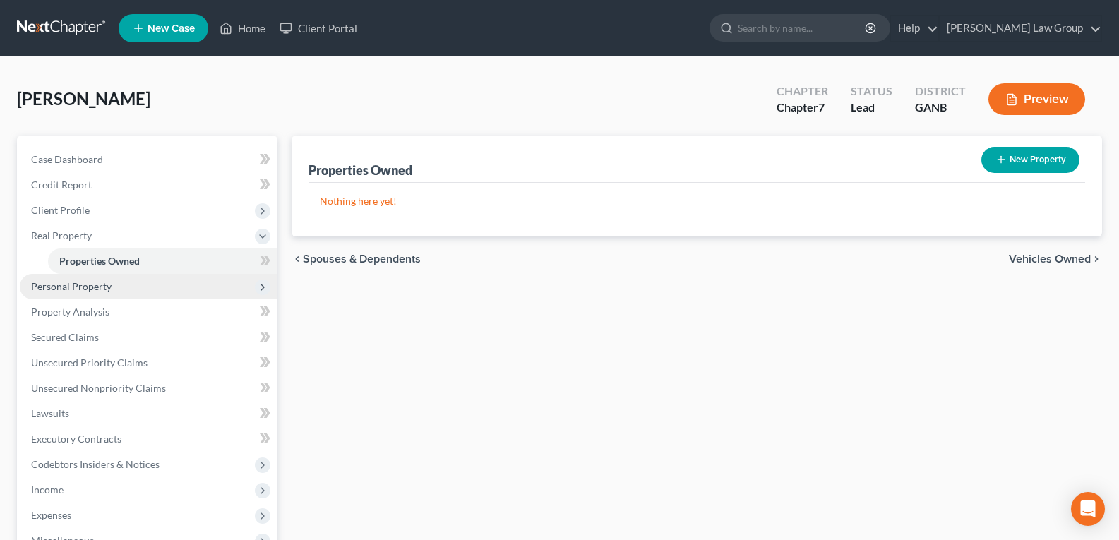
click at [53, 287] on span "Personal Property" at bounding box center [71, 286] width 80 height 12
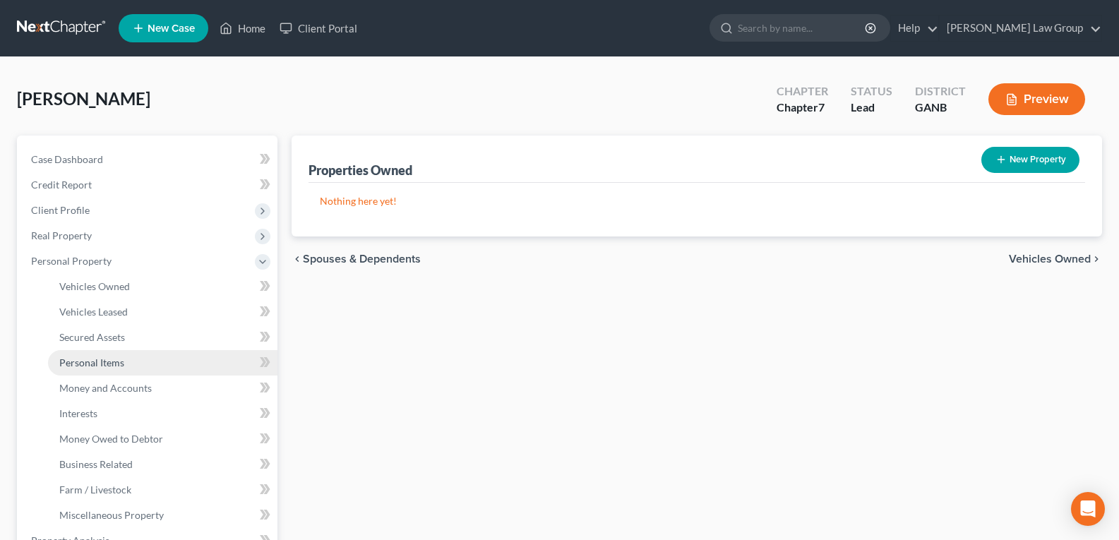
click at [76, 362] on span "Personal Items" at bounding box center [91, 363] width 65 height 12
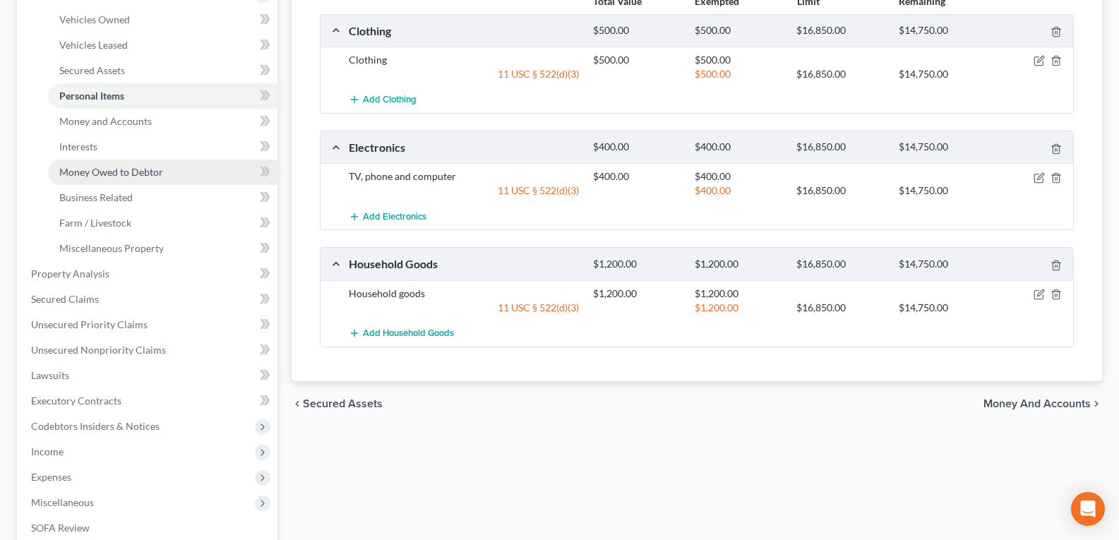
scroll to position [282, 0]
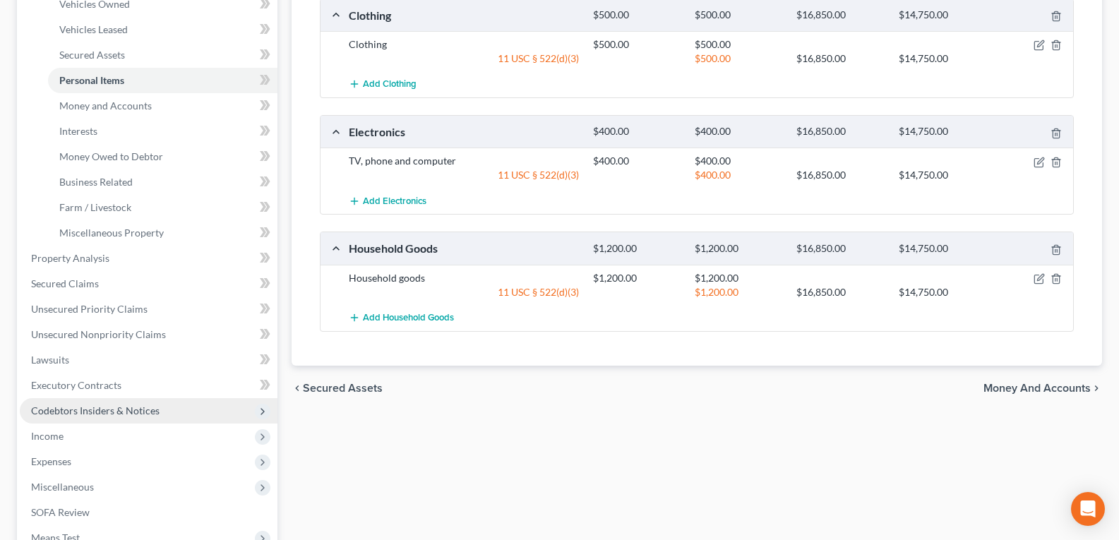
click at [83, 412] on span "Codebtors Insiders & Notices" at bounding box center [95, 411] width 128 height 12
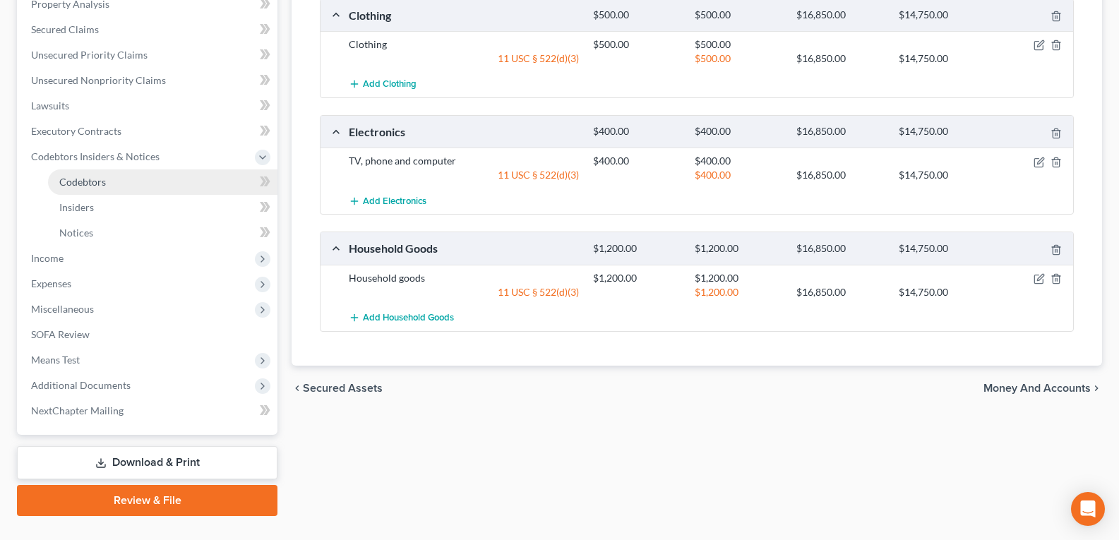
click at [76, 186] on span "Codebtors" at bounding box center [82, 182] width 47 height 12
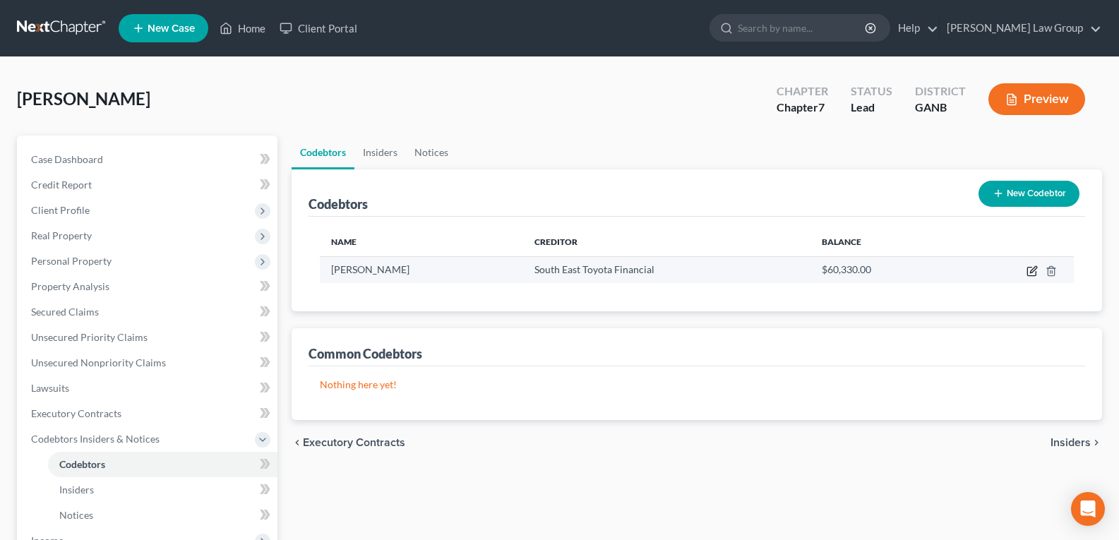
click at [1031, 269] on icon "button" at bounding box center [1032, 270] width 11 height 11
select select "10"
select select "24"
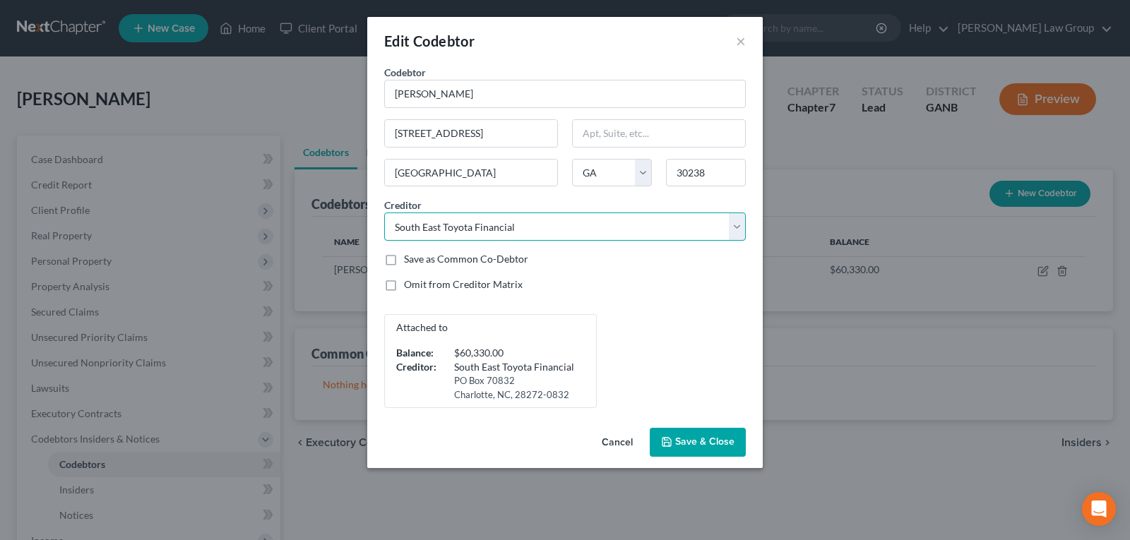
click at [736, 230] on select "Select Santander Consumer U Midland Credit Managem Portfolio Recov Assoc Wfbna …" at bounding box center [564, 227] width 361 height 28
click at [675, 448] on button "Save & Close" at bounding box center [698, 443] width 96 height 30
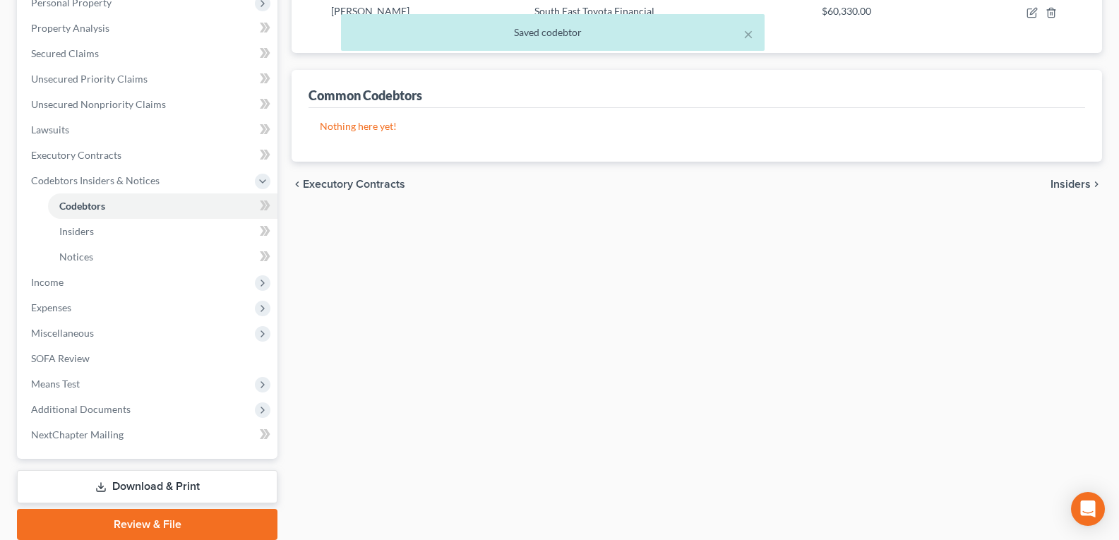
scroll to position [282, 0]
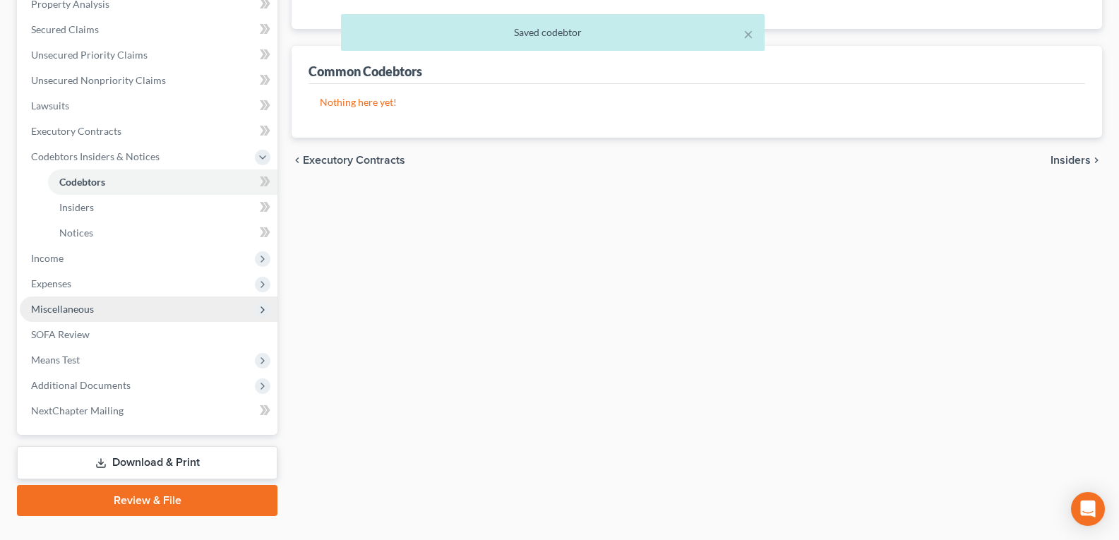
click at [95, 319] on span "Miscellaneous" at bounding box center [149, 309] width 258 height 25
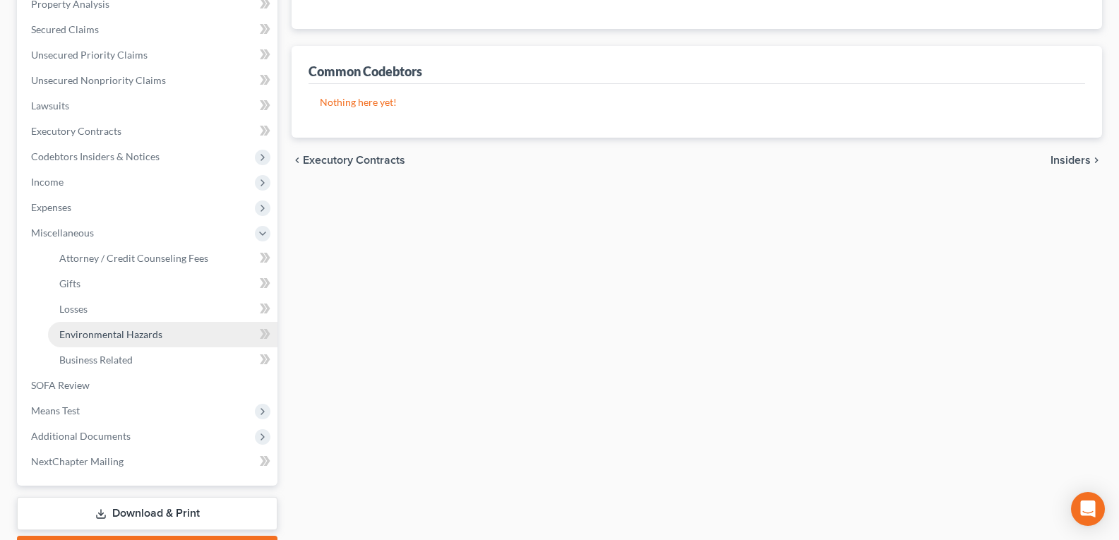
click at [83, 335] on span "Environmental Hazards" at bounding box center [110, 334] width 103 height 12
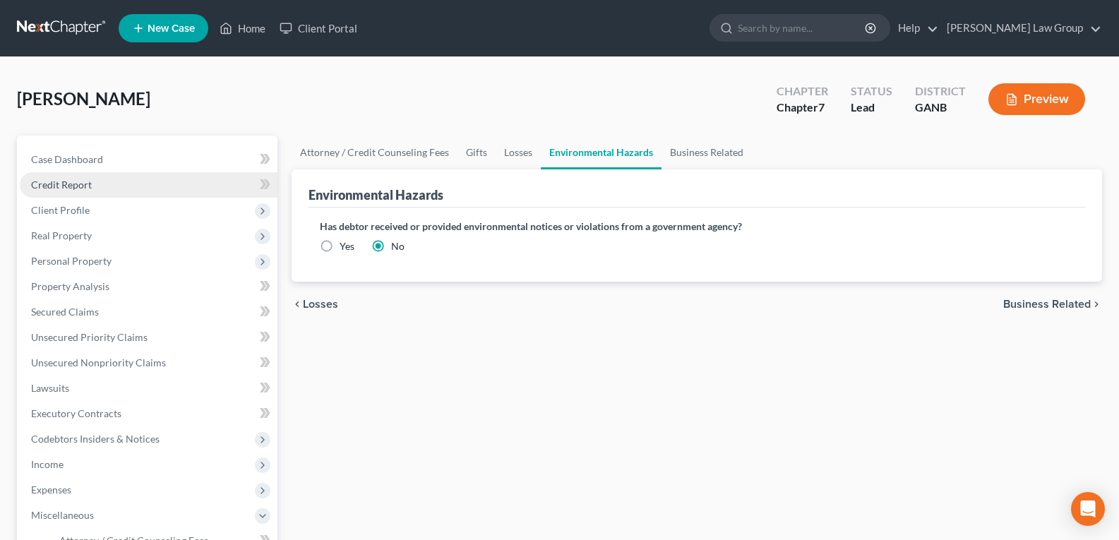
click at [73, 186] on span "Credit Report" at bounding box center [61, 185] width 61 height 12
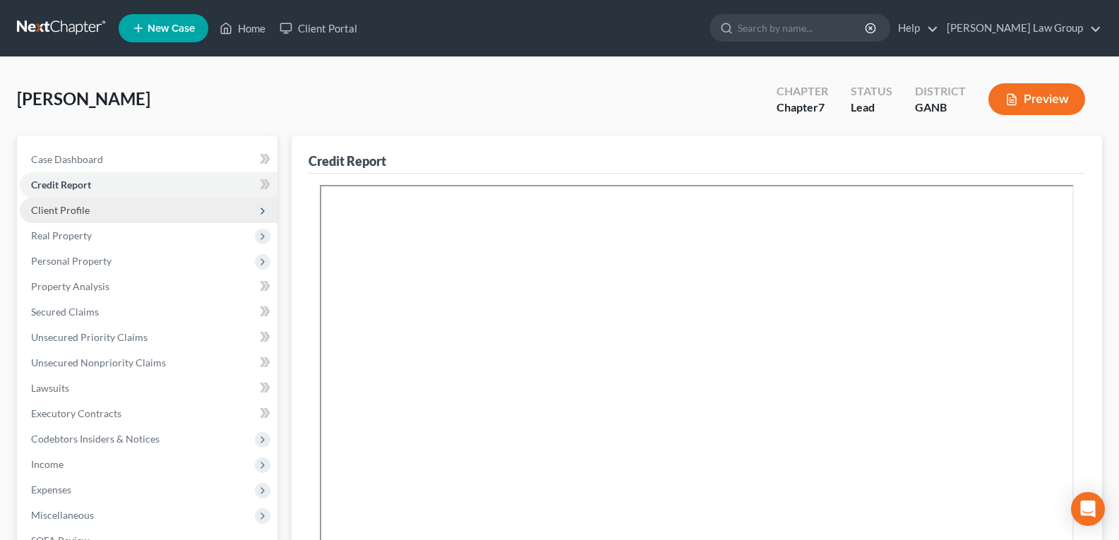
click at [64, 217] on span "Client Profile" at bounding box center [149, 210] width 258 height 25
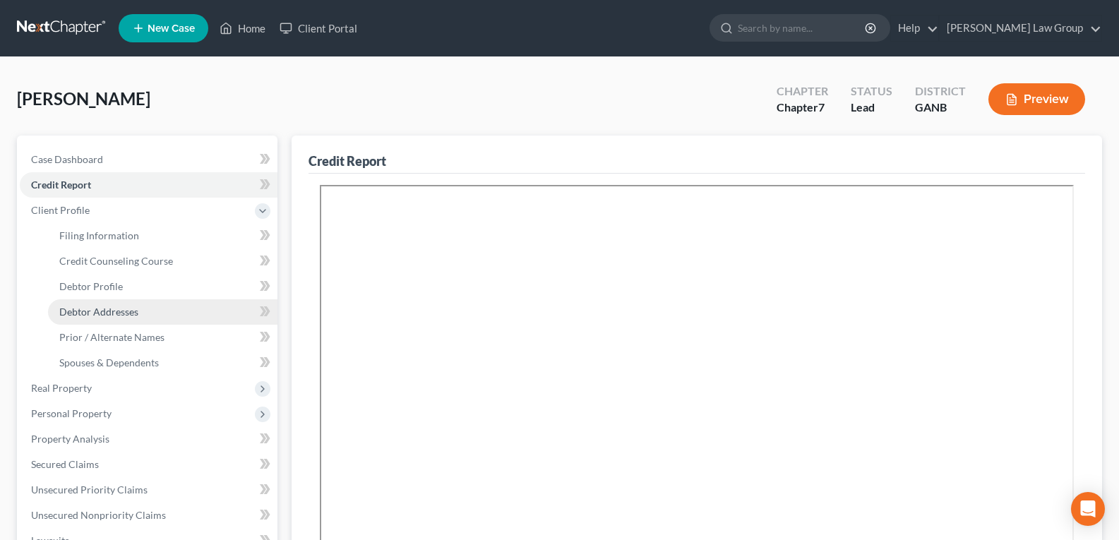
click at [81, 309] on span "Debtor Addresses" at bounding box center [98, 312] width 79 height 12
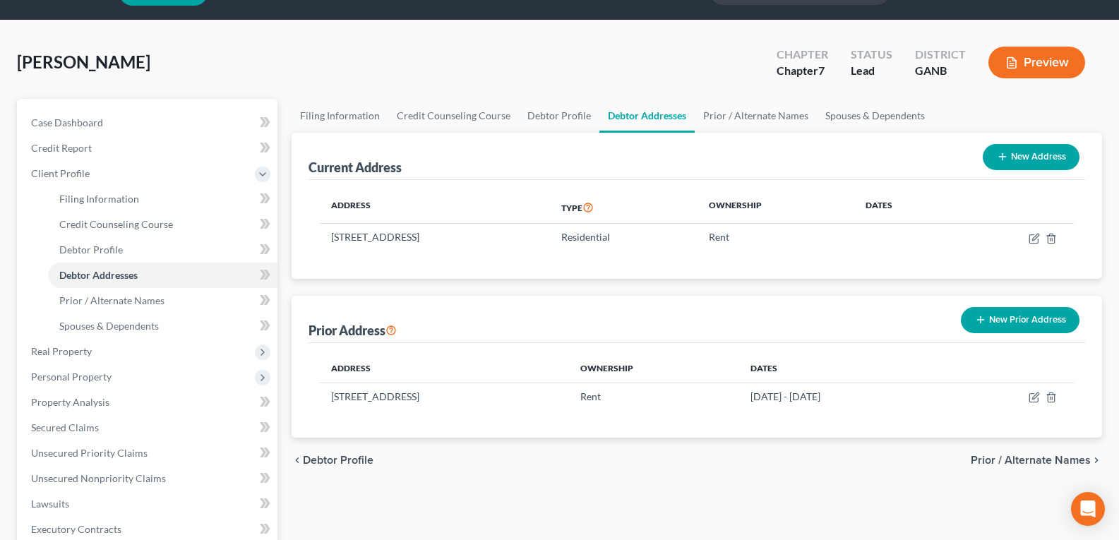
scroll to position [71, 0]
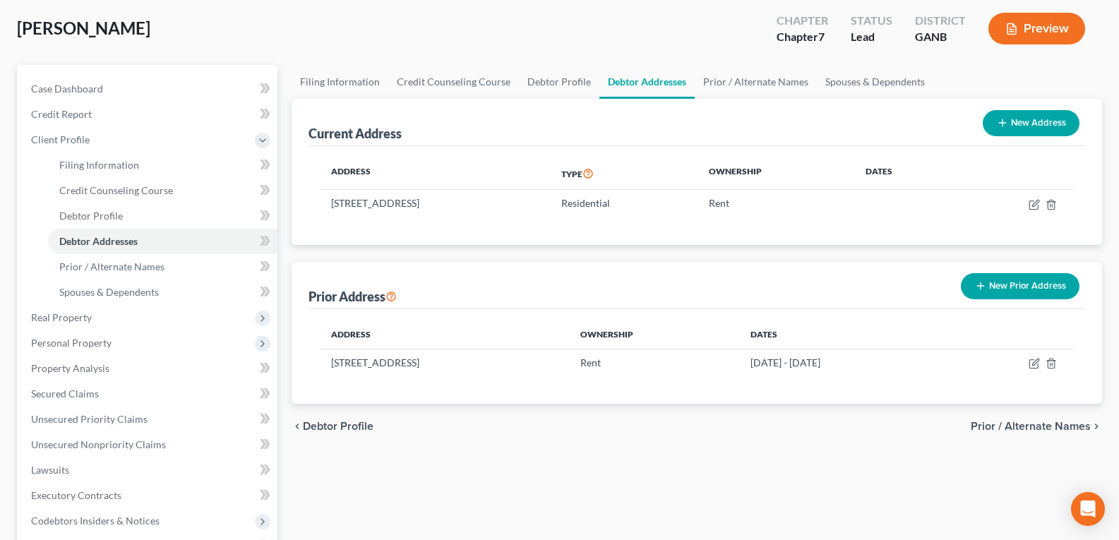
click at [991, 285] on button "New Prior Address" at bounding box center [1020, 286] width 119 height 26
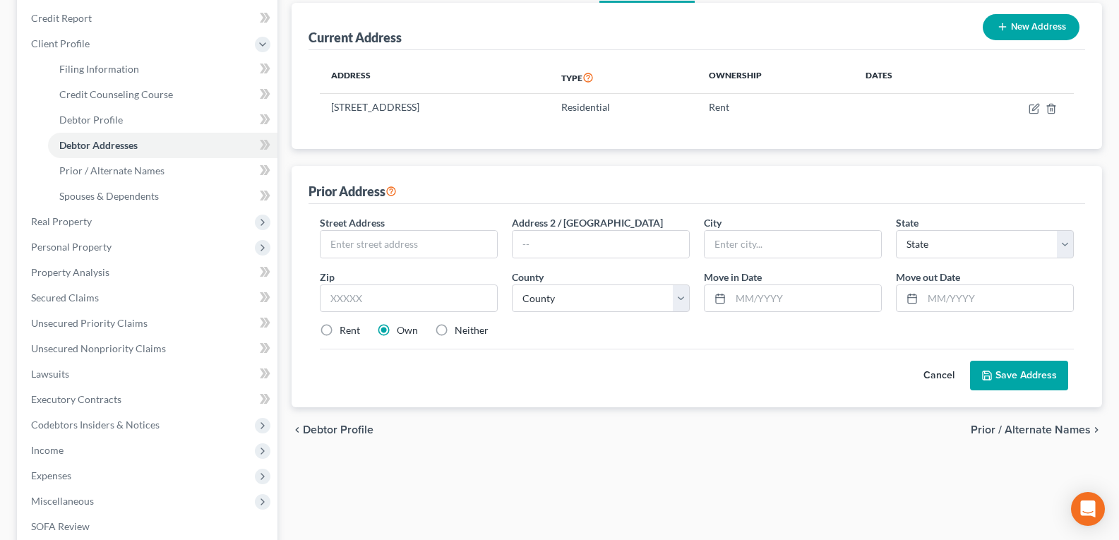
scroll to position [141, 0]
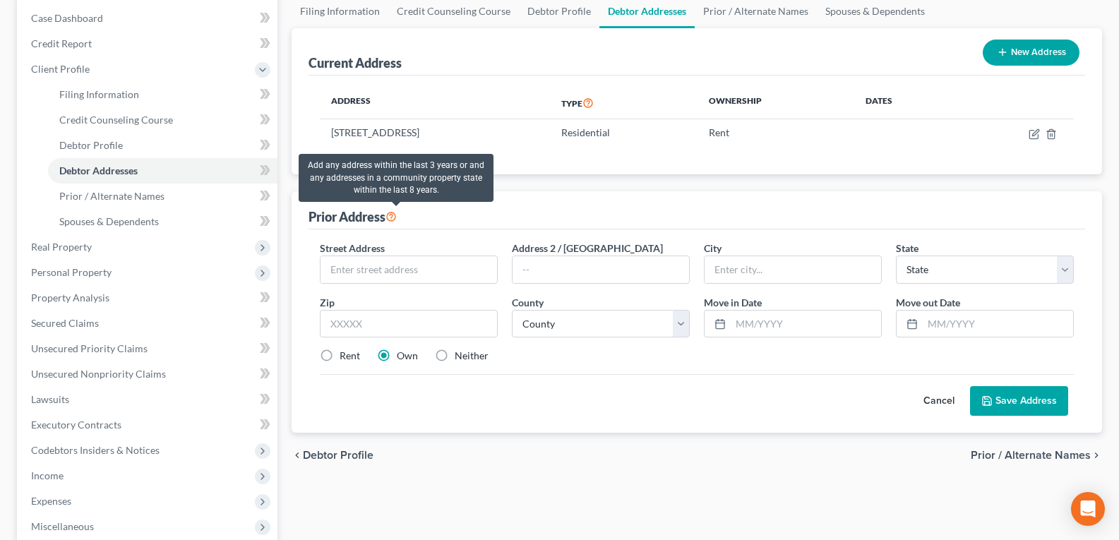
click at [395, 217] on icon at bounding box center [390, 215] width 11 height 13
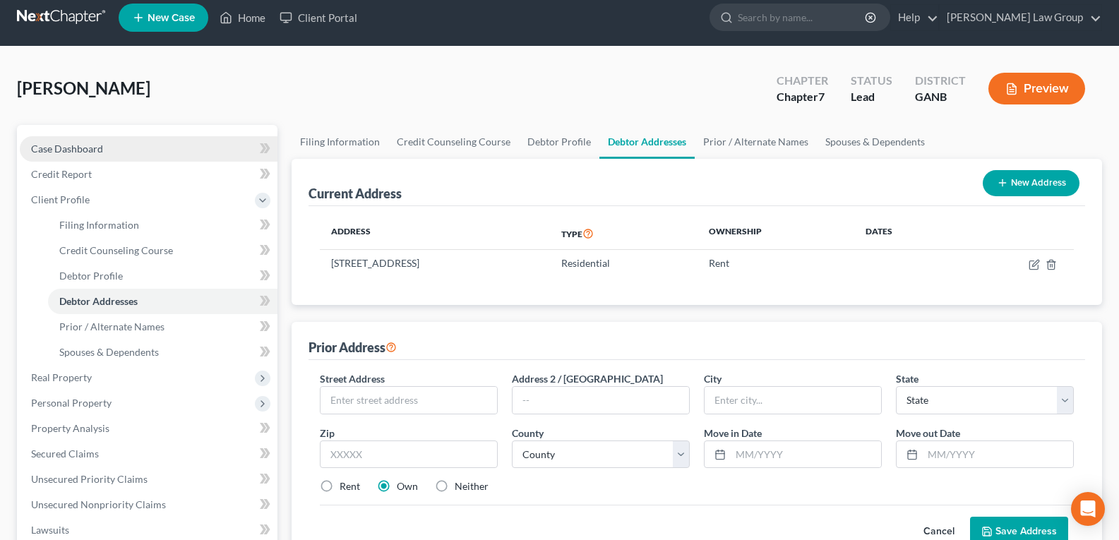
scroll to position [0, 0]
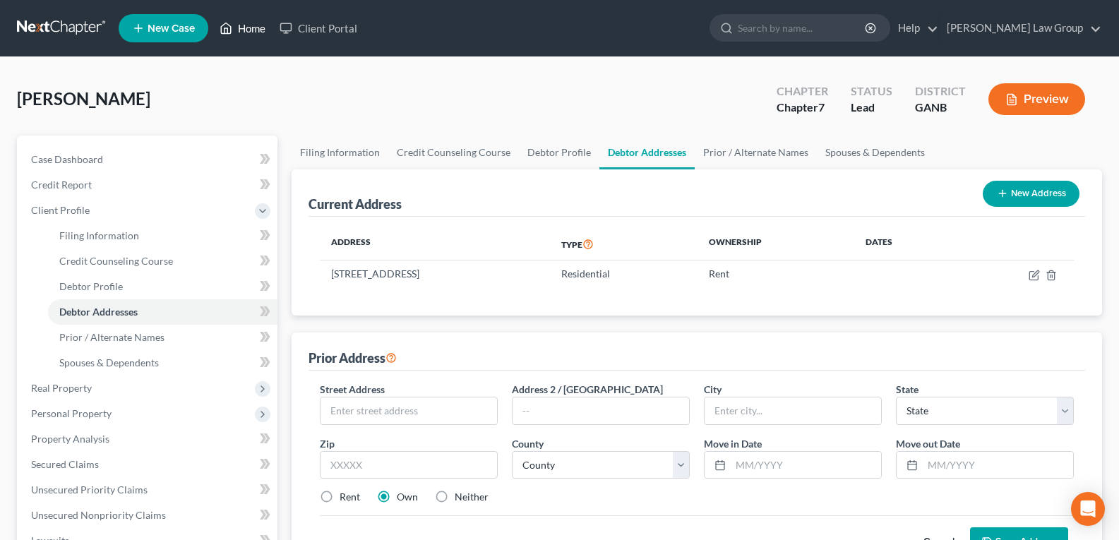
click at [244, 33] on link "Home" at bounding box center [243, 28] width 60 height 25
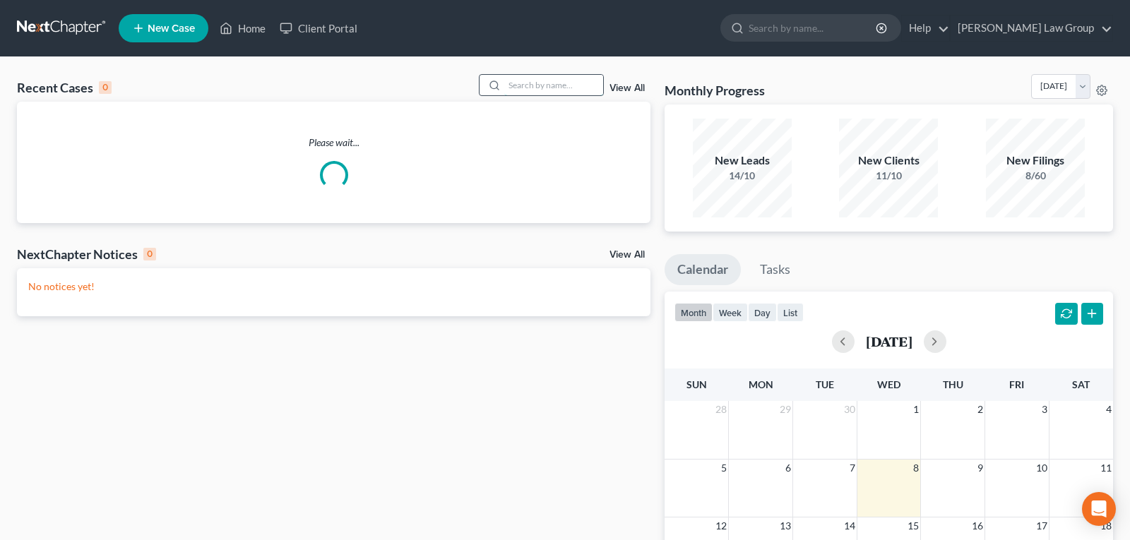
click at [513, 85] on input "search" at bounding box center [553, 85] width 99 height 20
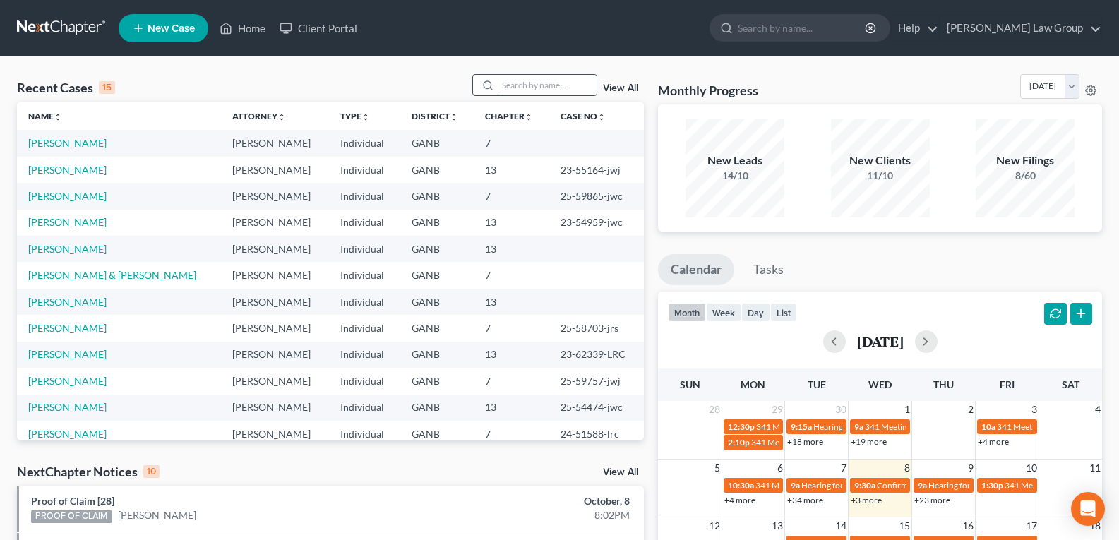
paste input "22-53406"
type input "22-53406"
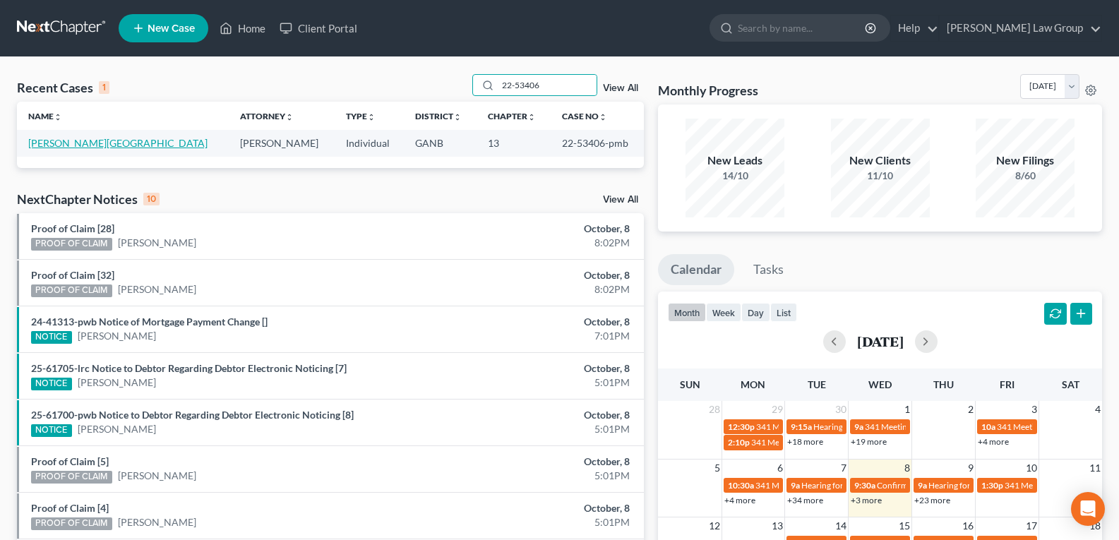
click at [56, 147] on link "Adams, Lakeysha" at bounding box center [117, 143] width 179 height 12
select select "0"
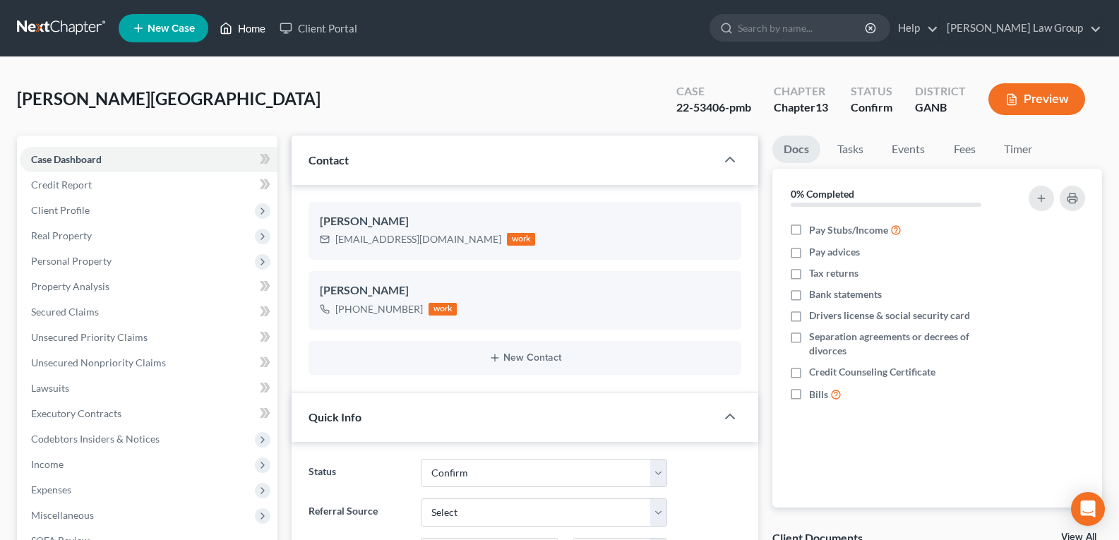
click at [246, 35] on link "Home" at bounding box center [243, 28] width 60 height 25
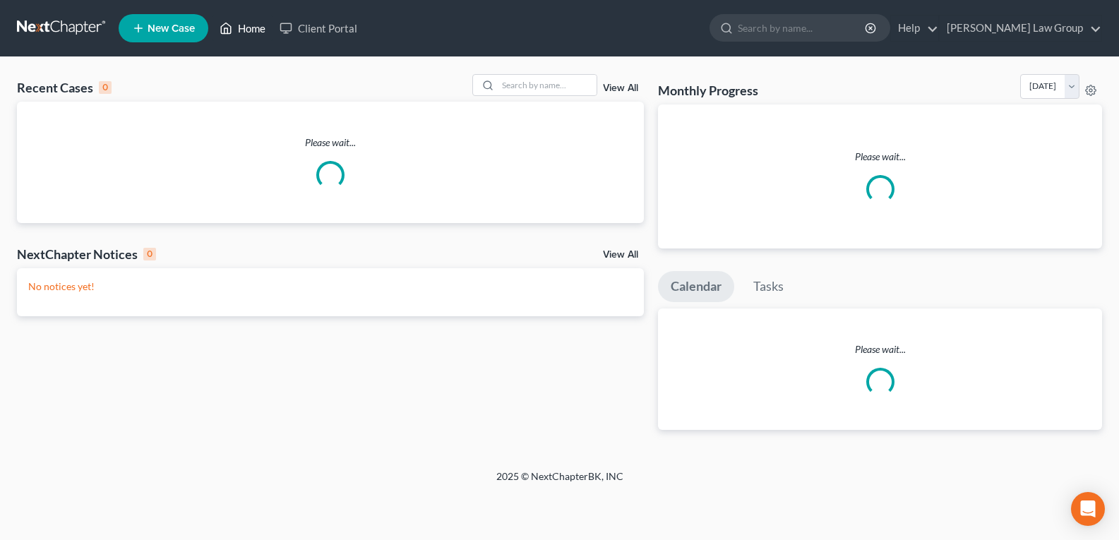
click at [244, 30] on link "Home" at bounding box center [243, 28] width 60 height 25
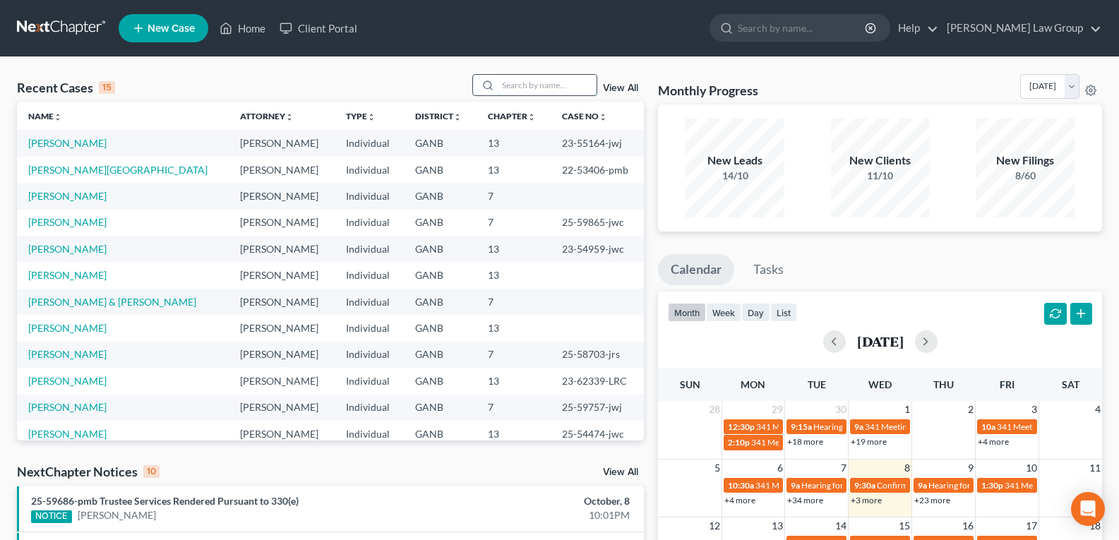
click at [534, 87] on input "search" at bounding box center [547, 85] width 99 height 20
type input "Jarmon"
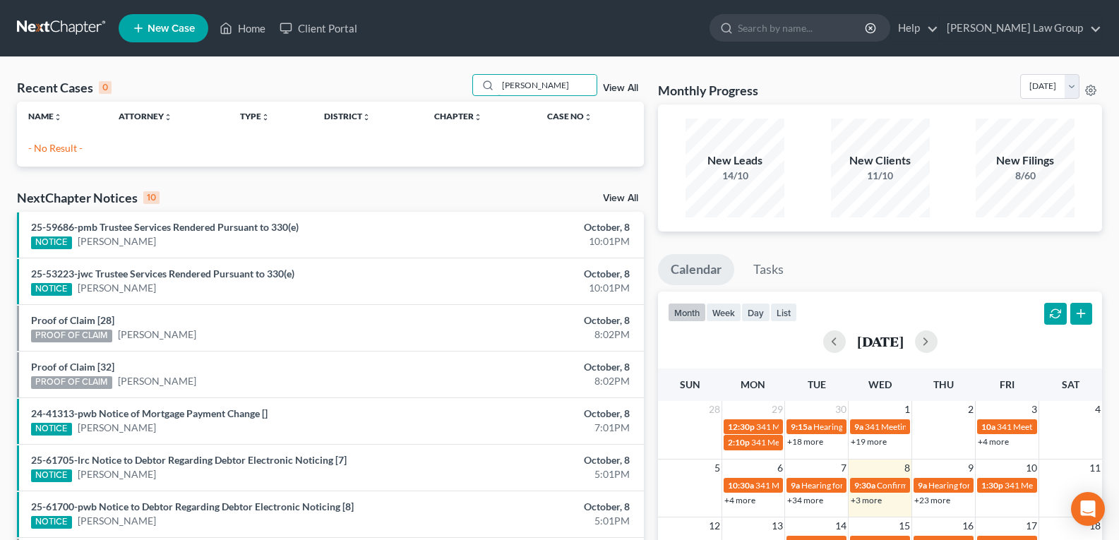
drag, startPoint x: 548, startPoint y: 86, endPoint x: 455, endPoint y: 88, distance: 92.5
click at [455, 88] on div "Recent Cases 0 Jarmon View All" at bounding box center [330, 88] width 627 height 28
drag, startPoint x: 541, startPoint y: 92, endPoint x: 491, endPoint y: 87, distance: 50.4
click at [491, 87] on div "Delisa" at bounding box center [535, 85] width 126 height 22
type input "Demetrius"
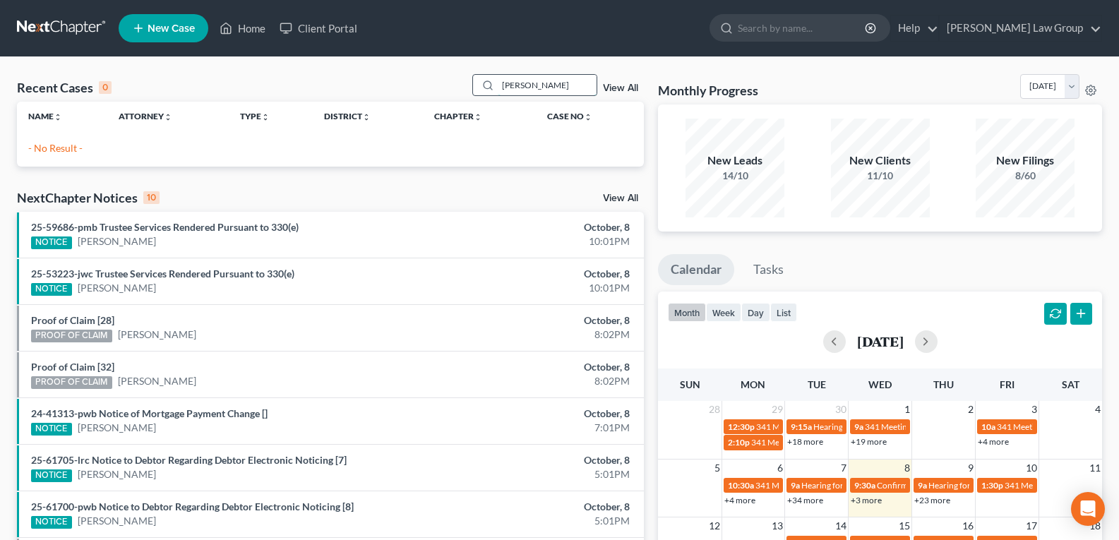
drag, startPoint x: 504, startPoint y: 90, endPoint x: 555, endPoint y: 85, distance: 51.1
click at [510, 90] on input "Demetrius" at bounding box center [547, 85] width 99 height 20
click at [559, 84] on input "Demetrius" at bounding box center [547, 85] width 99 height 20
drag, startPoint x: 560, startPoint y: 83, endPoint x: 442, endPoint y: 73, distance: 118.4
click at [442, 73] on div "Recent Cases 0 Demetrius View All Name unfold_more expand_more expand_less Atto…" at bounding box center [559, 423] width 1119 height 733
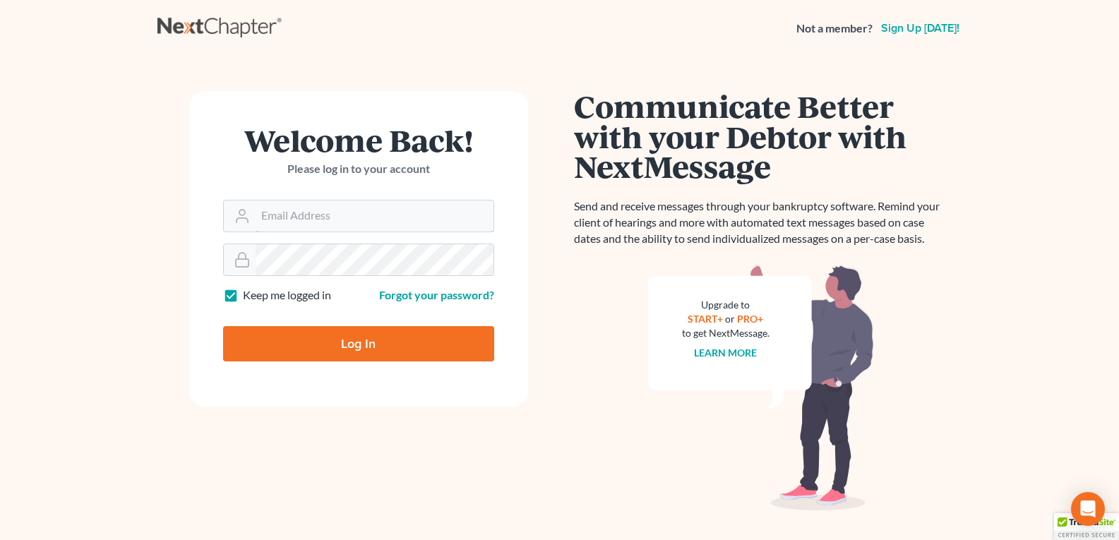
type input "[EMAIL_ADDRESS][DOMAIN_NAME]"
click at [337, 345] on input "Log In" at bounding box center [358, 343] width 271 height 35
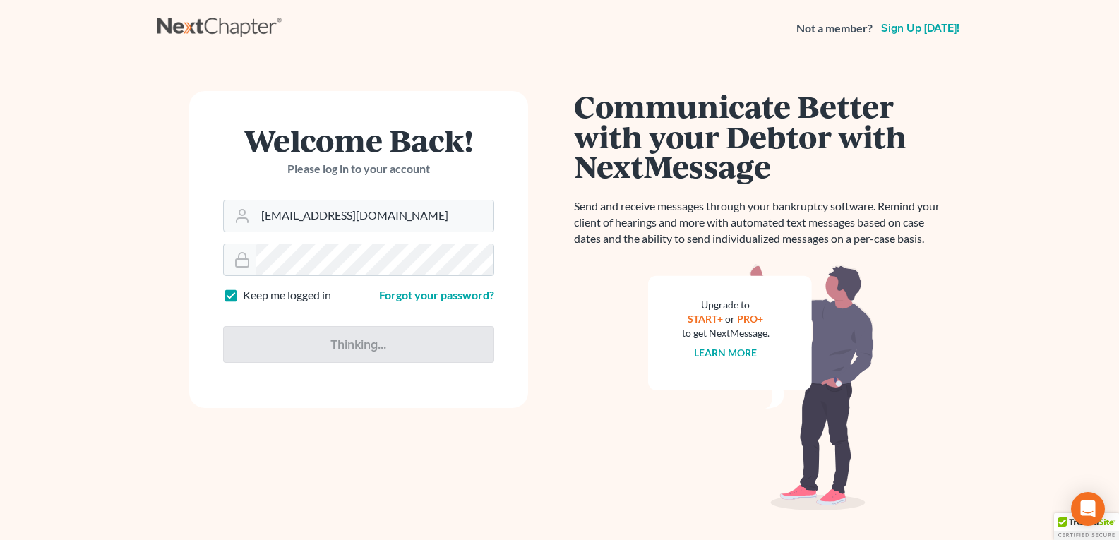
type input "Thinking..."
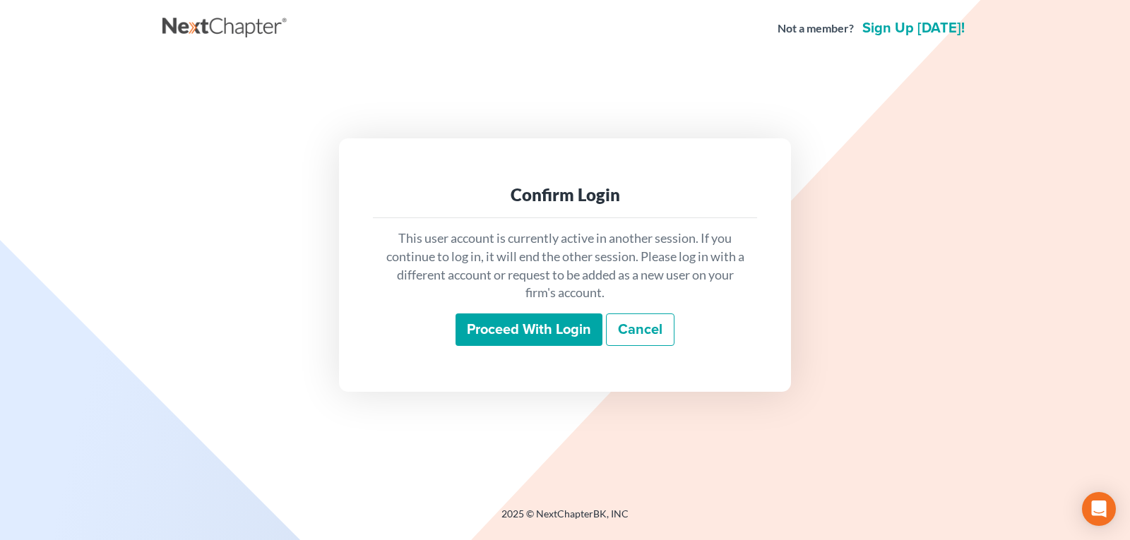
drag, startPoint x: 486, startPoint y: 326, endPoint x: 443, endPoint y: 323, distance: 43.2
click at [486, 328] on input "Proceed with login" at bounding box center [528, 329] width 147 height 32
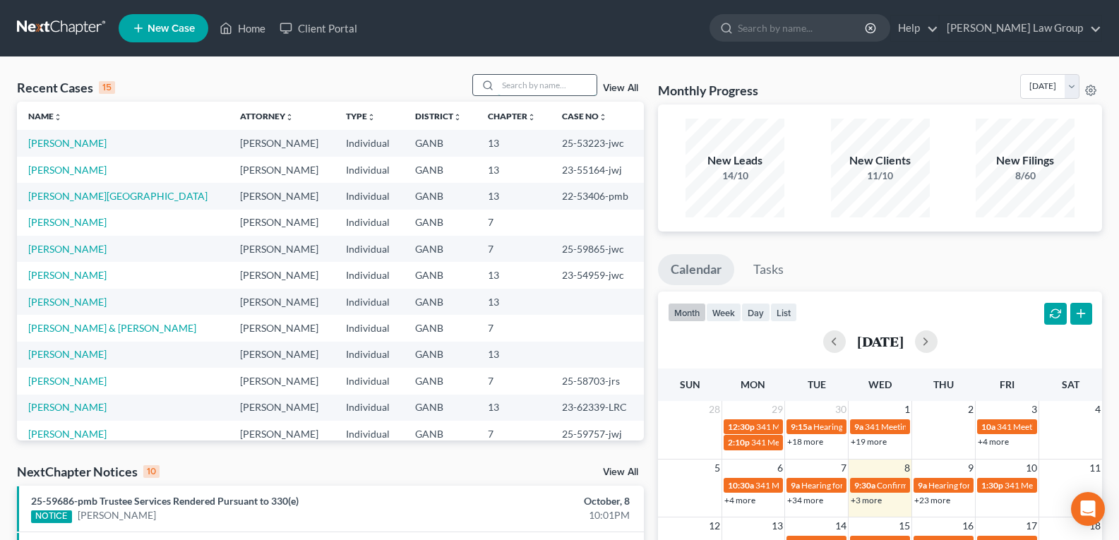
click at [537, 84] on input "search" at bounding box center [547, 85] width 99 height 20
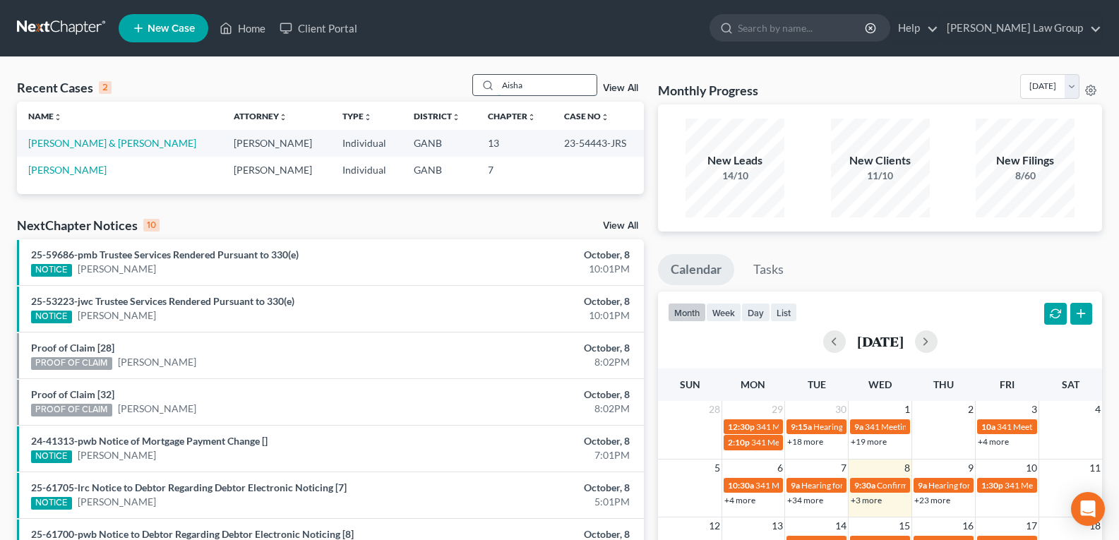
drag, startPoint x: 537, startPoint y: 85, endPoint x: 482, endPoint y: 85, distance: 55.1
click at [482, 85] on div "Aisha" at bounding box center [535, 85] width 126 height 22
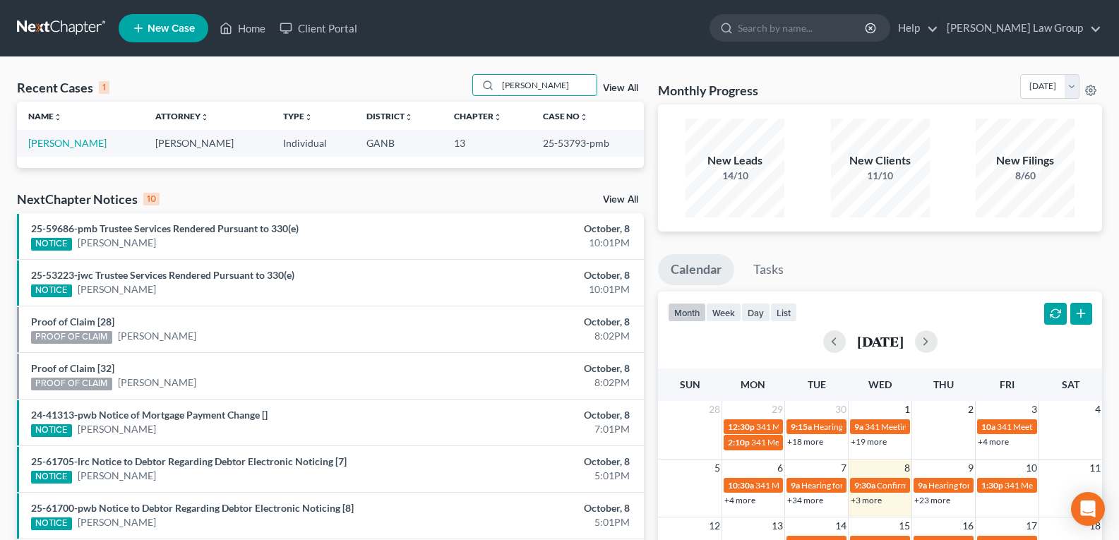
type input "Marisa"
drag, startPoint x: 532, startPoint y: 145, endPoint x: 576, endPoint y: 151, distance: 44.1
click at [576, 151] on td "25-53793-pmb" at bounding box center [588, 143] width 112 height 26
copy td "25-53793"
